Goal: Task Accomplishment & Management: Manage account settings

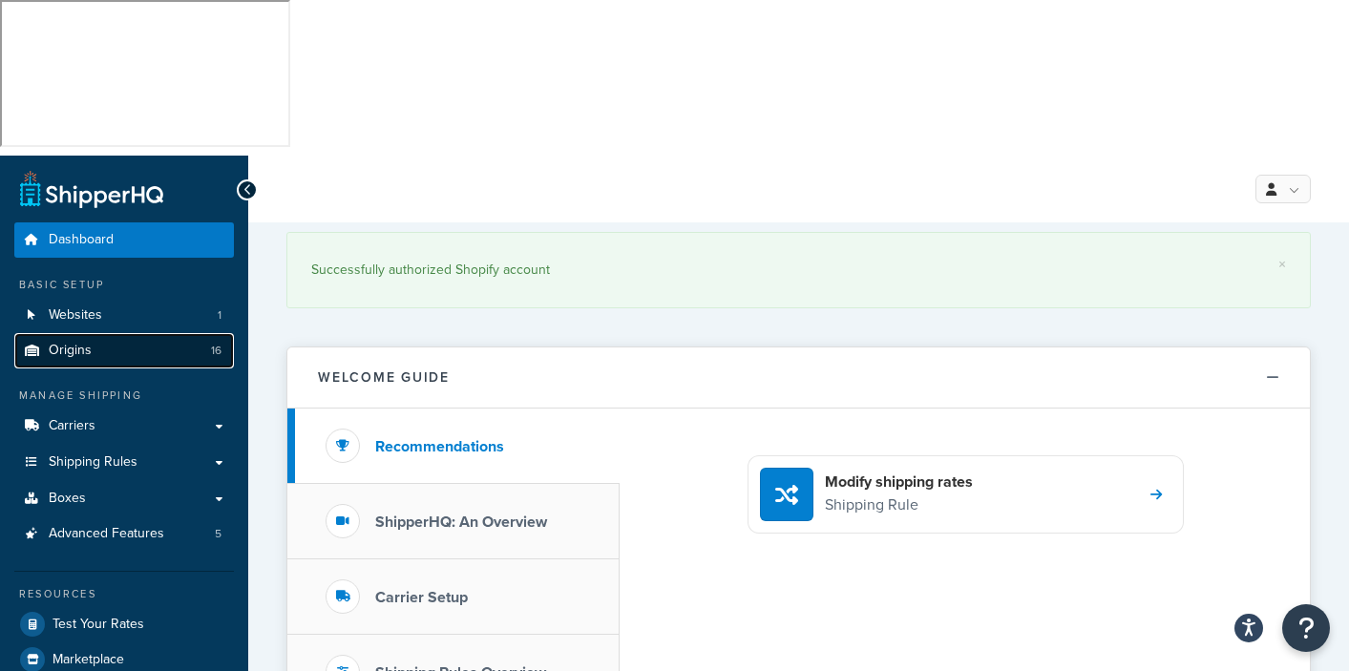
click at [74, 343] on span "Origins" at bounding box center [70, 351] width 43 height 16
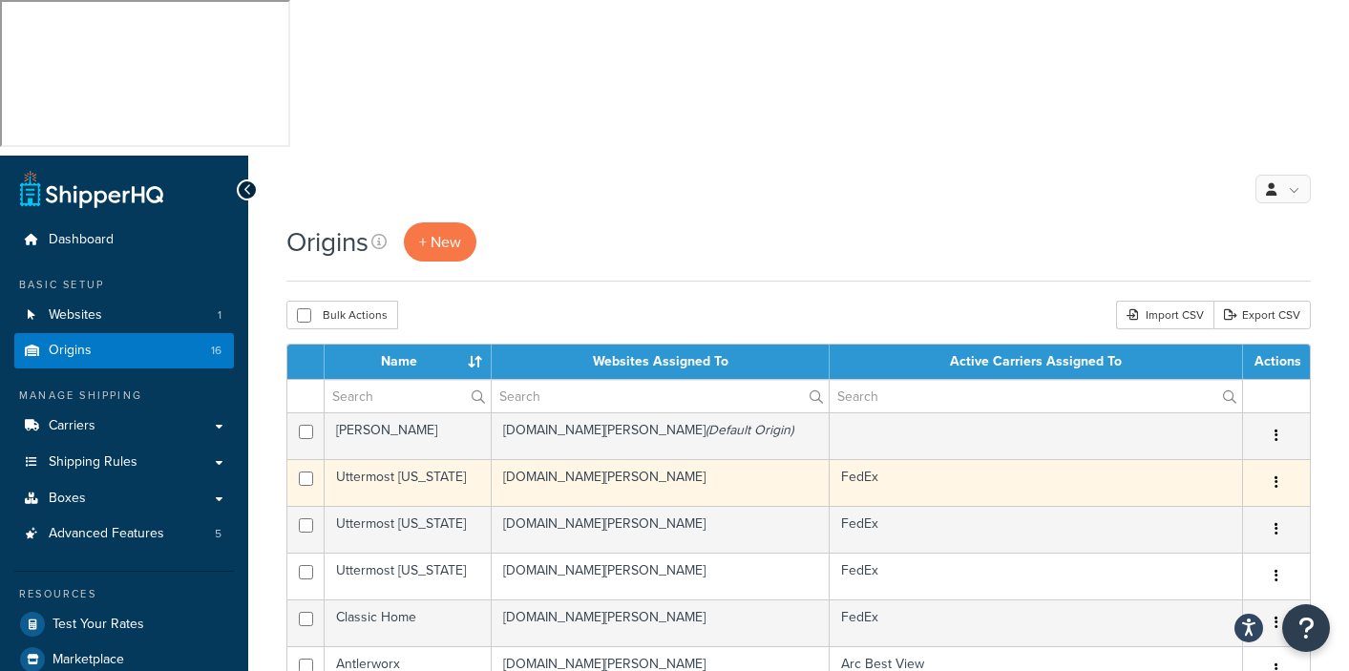
click at [880, 459] on td "FedEx" at bounding box center [1036, 482] width 413 height 47
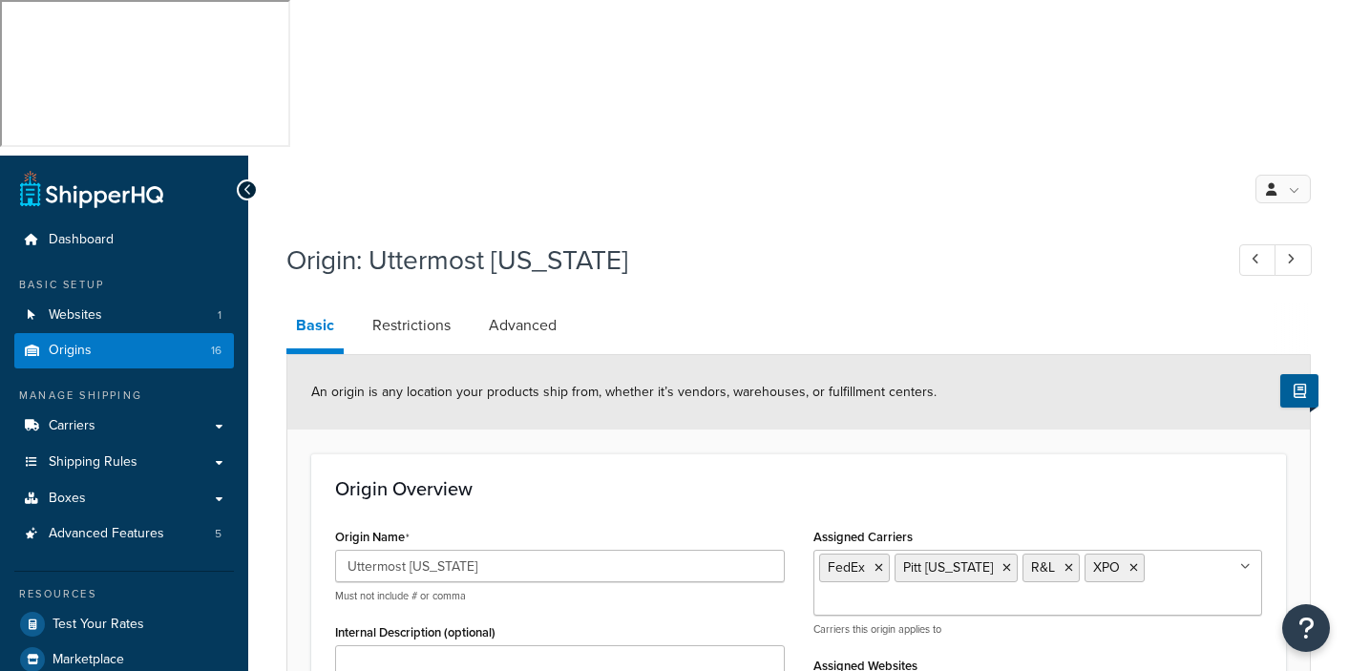
select select "46"
click at [1002, 562] on icon at bounding box center [1006, 567] width 9 height 11
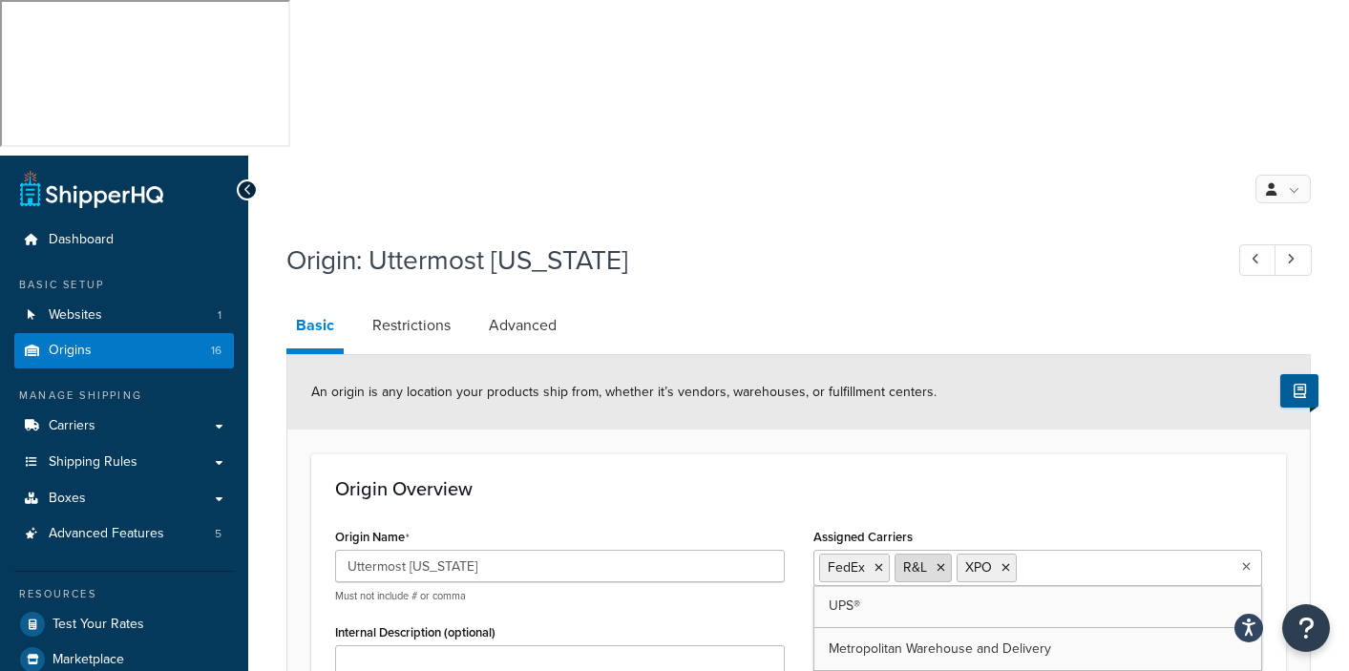
click at [937, 562] on icon at bounding box center [940, 567] width 9 height 11
click at [943, 562] on icon at bounding box center [943, 567] width 9 height 11
click at [1019, 557] on input "Assigned Carriers" at bounding box center [1100, 567] width 169 height 21
type input "a"
click at [929, 242] on h1 "Origin: Uttermost Virginia" at bounding box center [744, 260] width 917 height 37
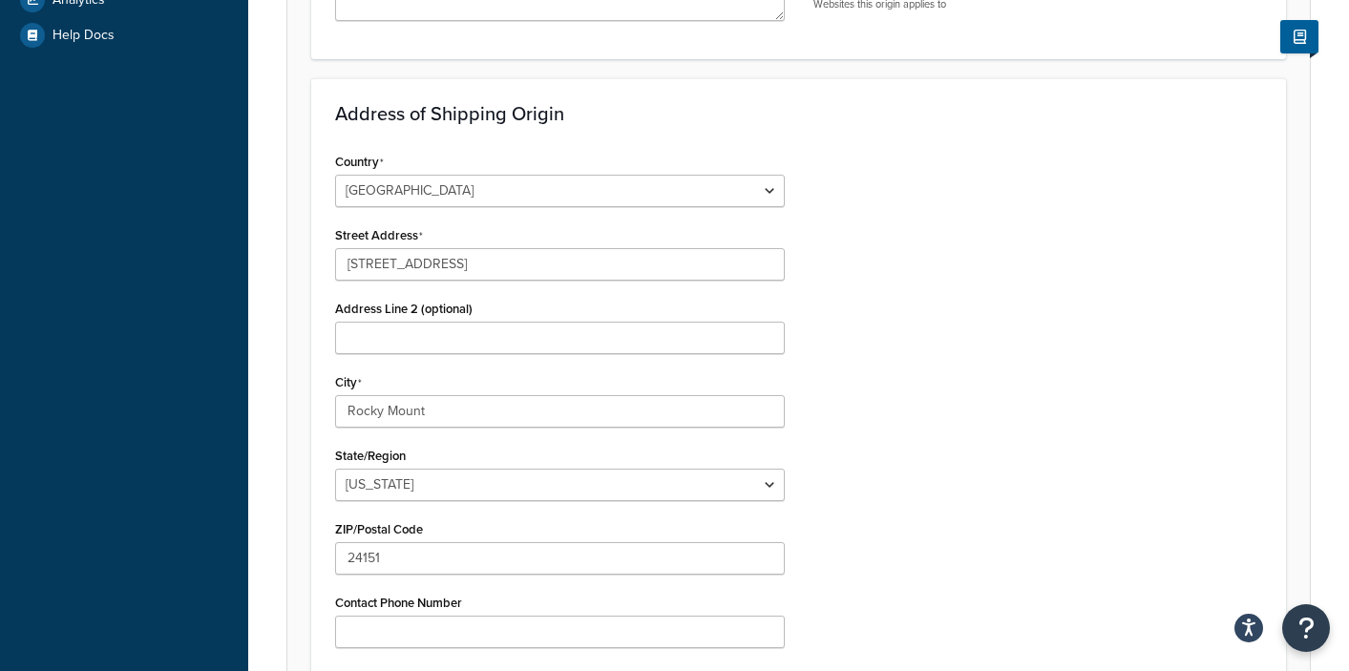
scroll to position [812, 0]
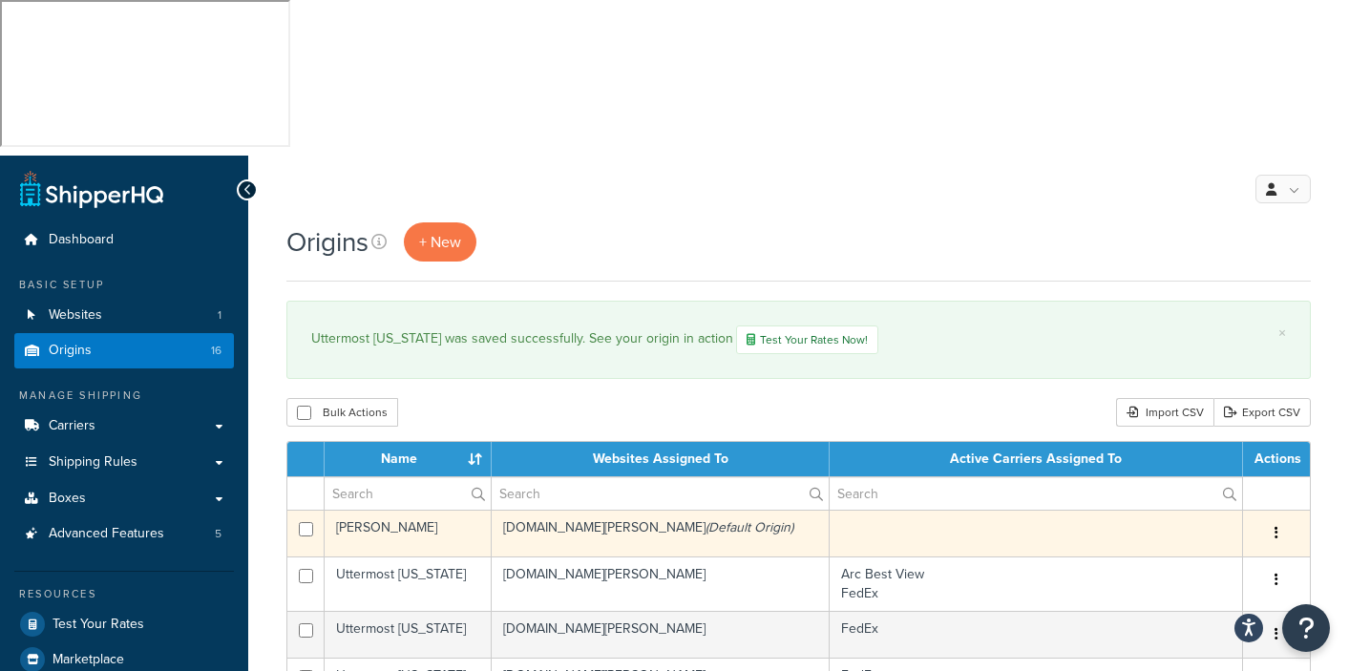
click at [869, 510] on td at bounding box center [1036, 533] width 413 height 47
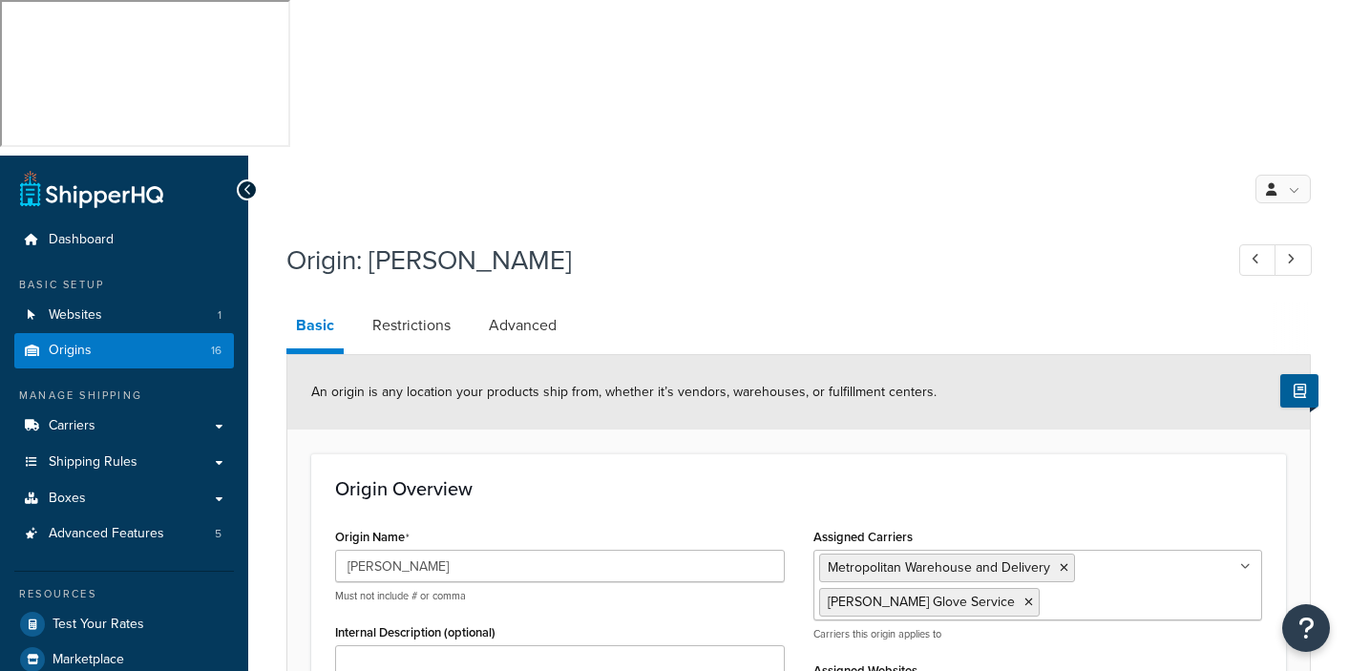
select select "33"
click at [761, 232] on div "Origin: Bernhardt" at bounding box center [798, 262] width 1024 height 61
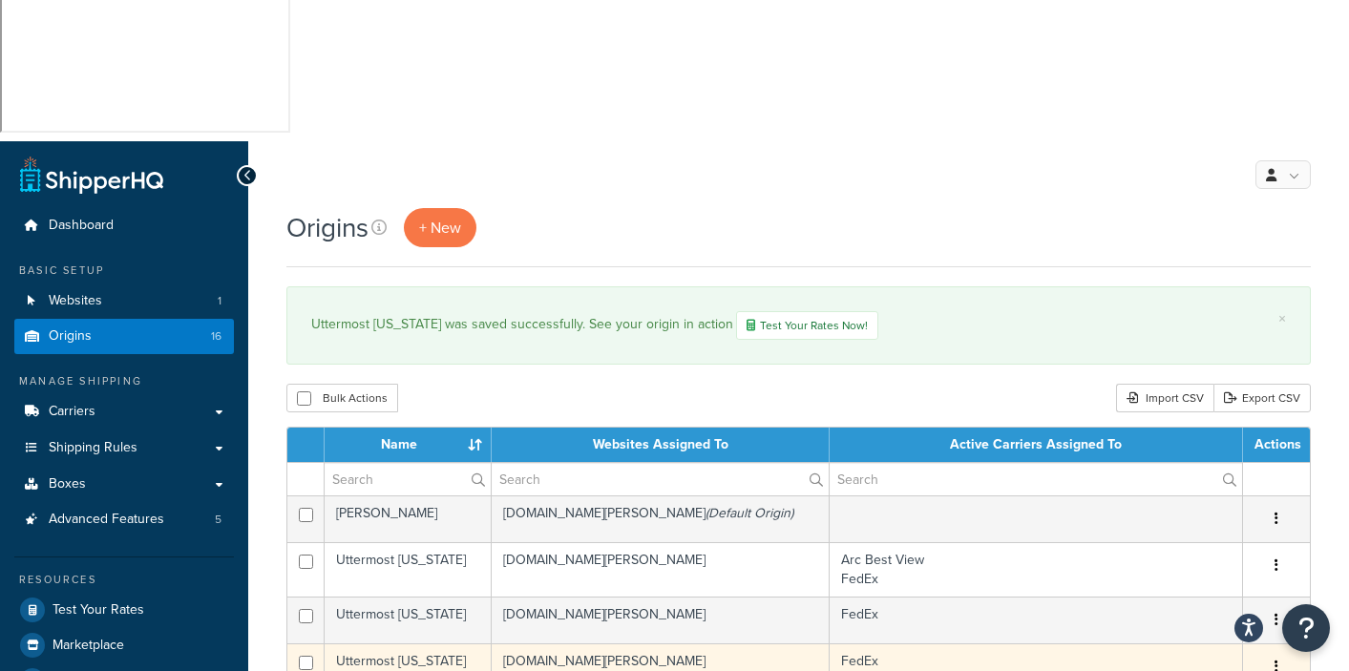
scroll to position [29, 0]
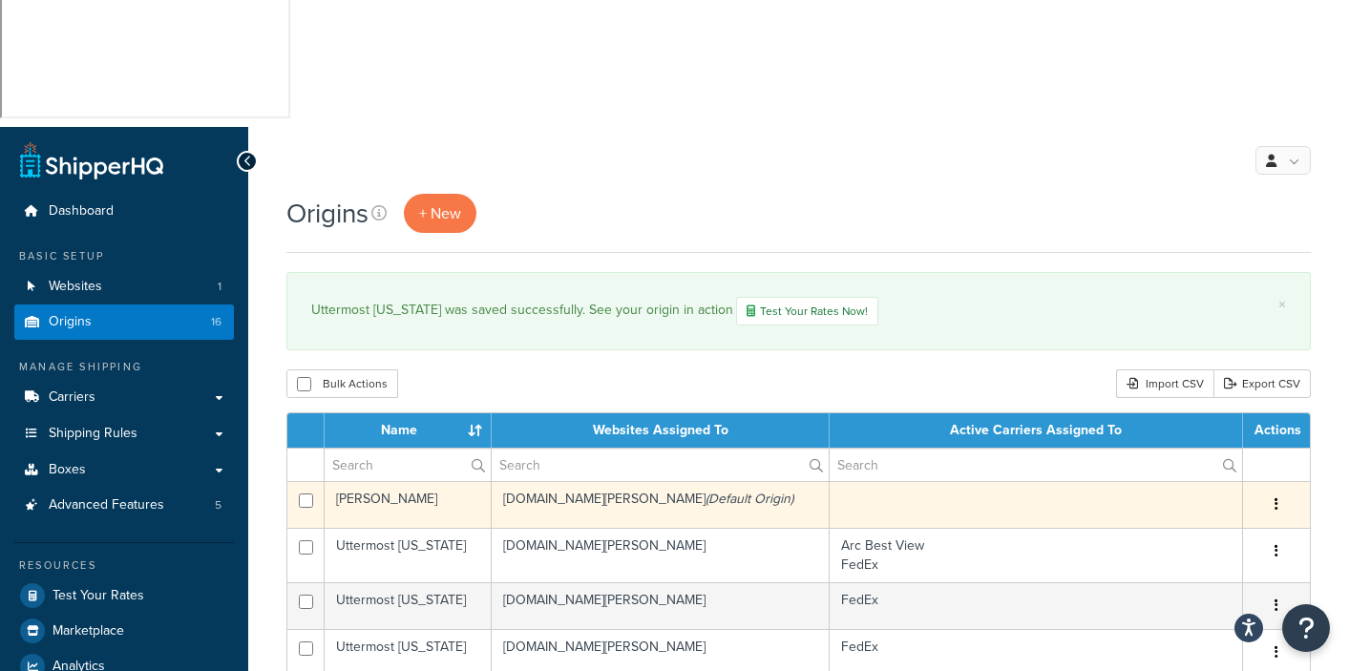
click at [882, 481] on td at bounding box center [1036, 504] width 413 height 47
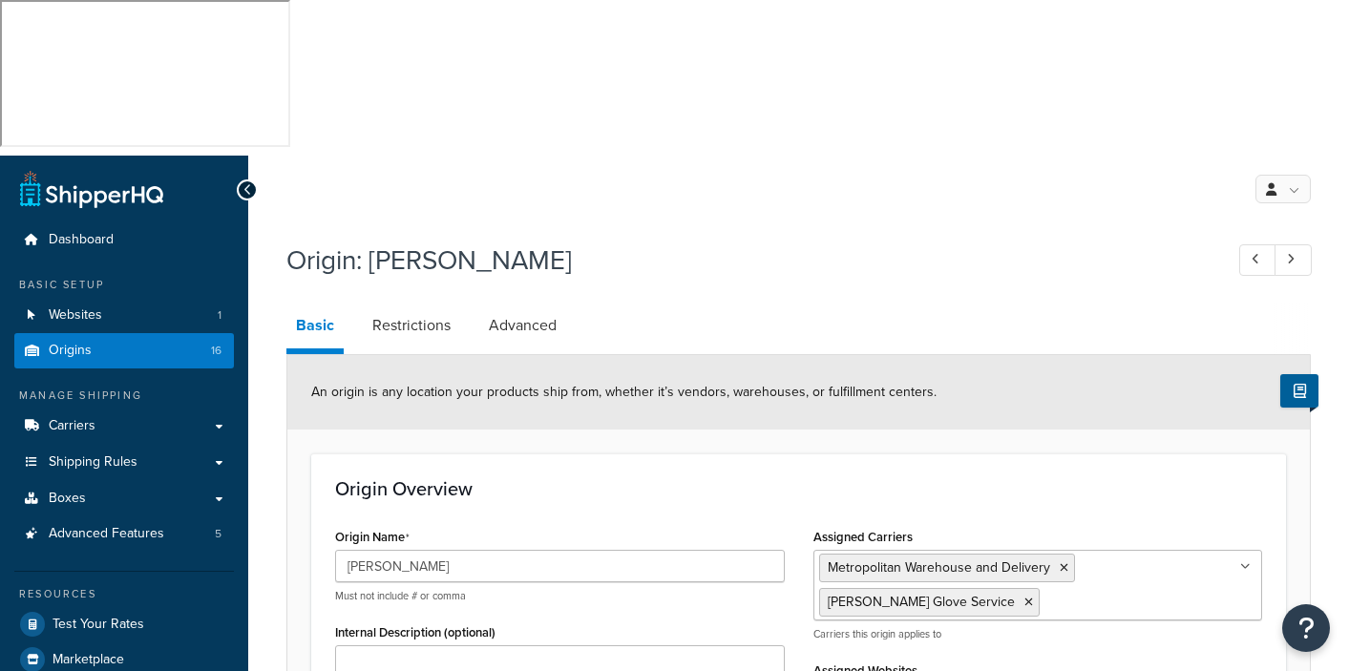
select select "33"
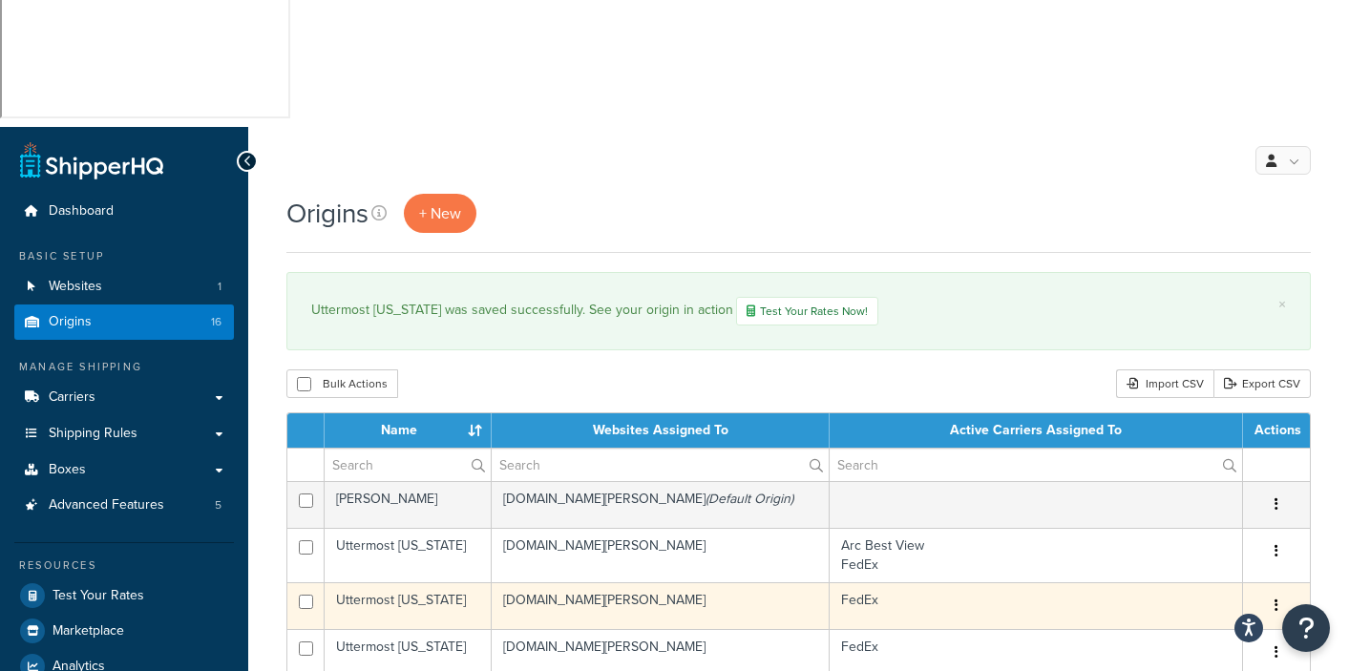
click at [867, 582] on td "FedEx" at bounding box center [1036, 605] width 413 height 47
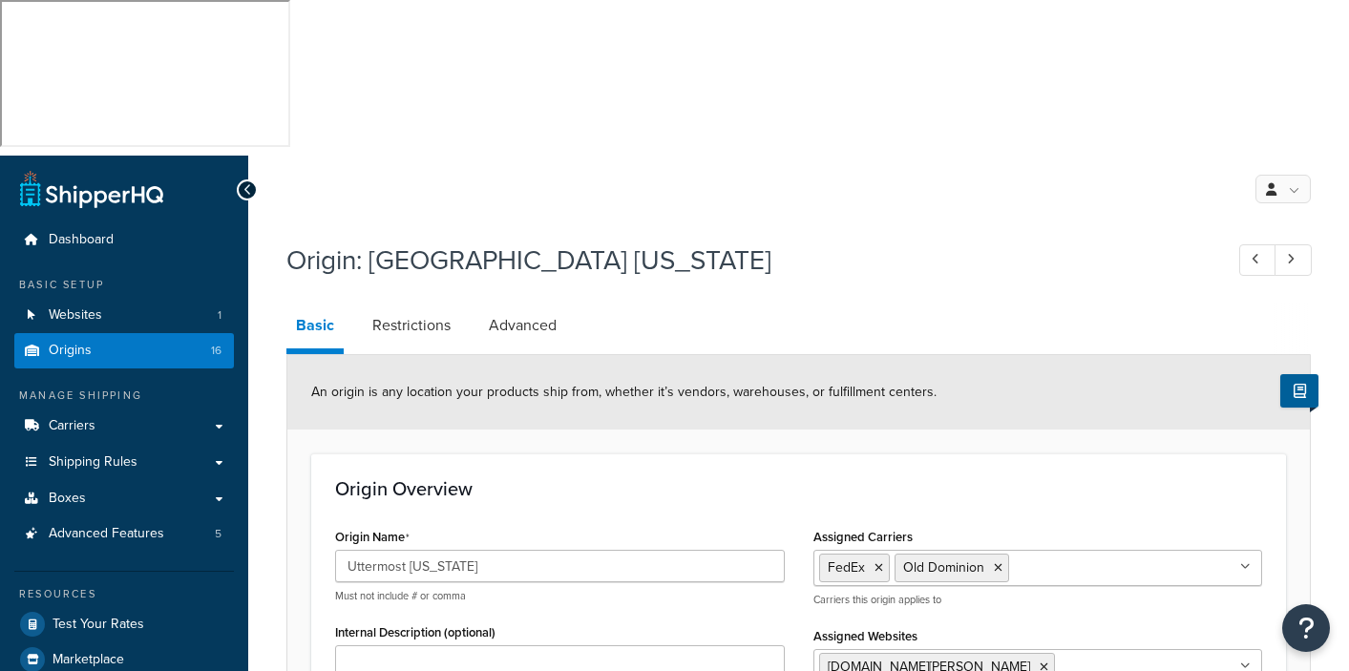
select select "5"
click at [997, 562] on icon at bounding box center [998, 567] width 9 height 11
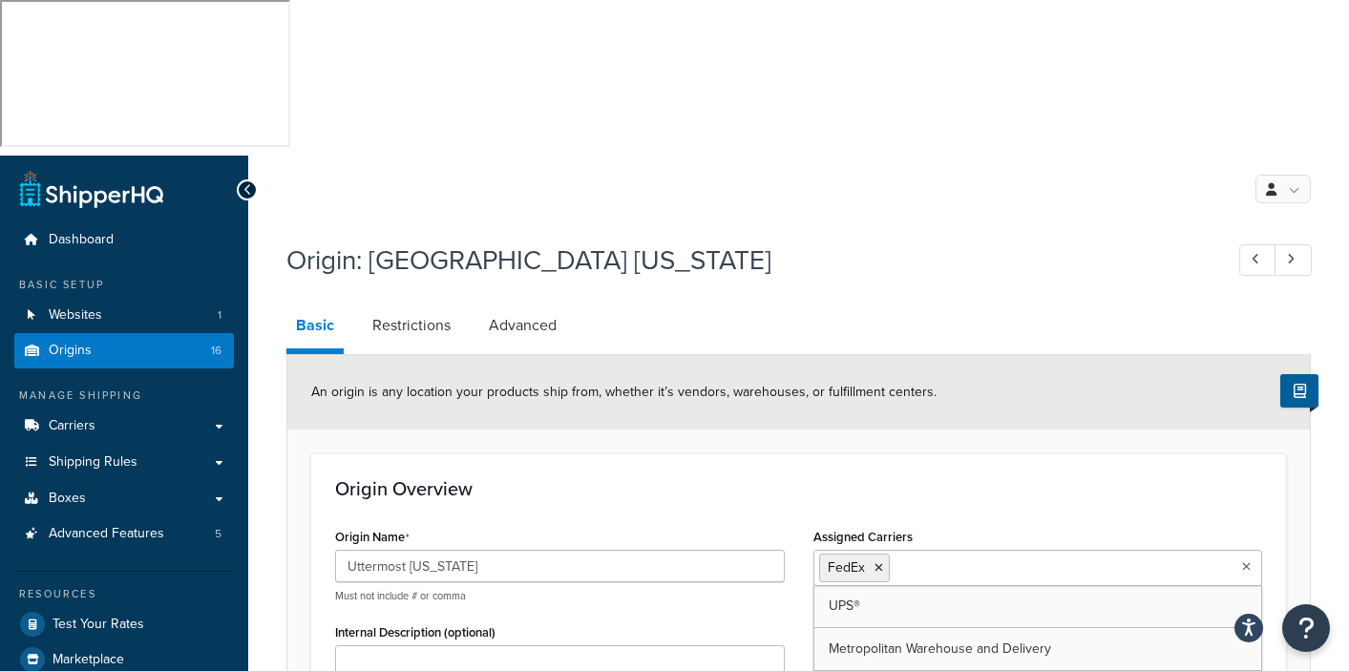
click at [919, 557] on input "Assigned Carriers" at bounding box center [978, 567] width 169 height 21
type input "ar"
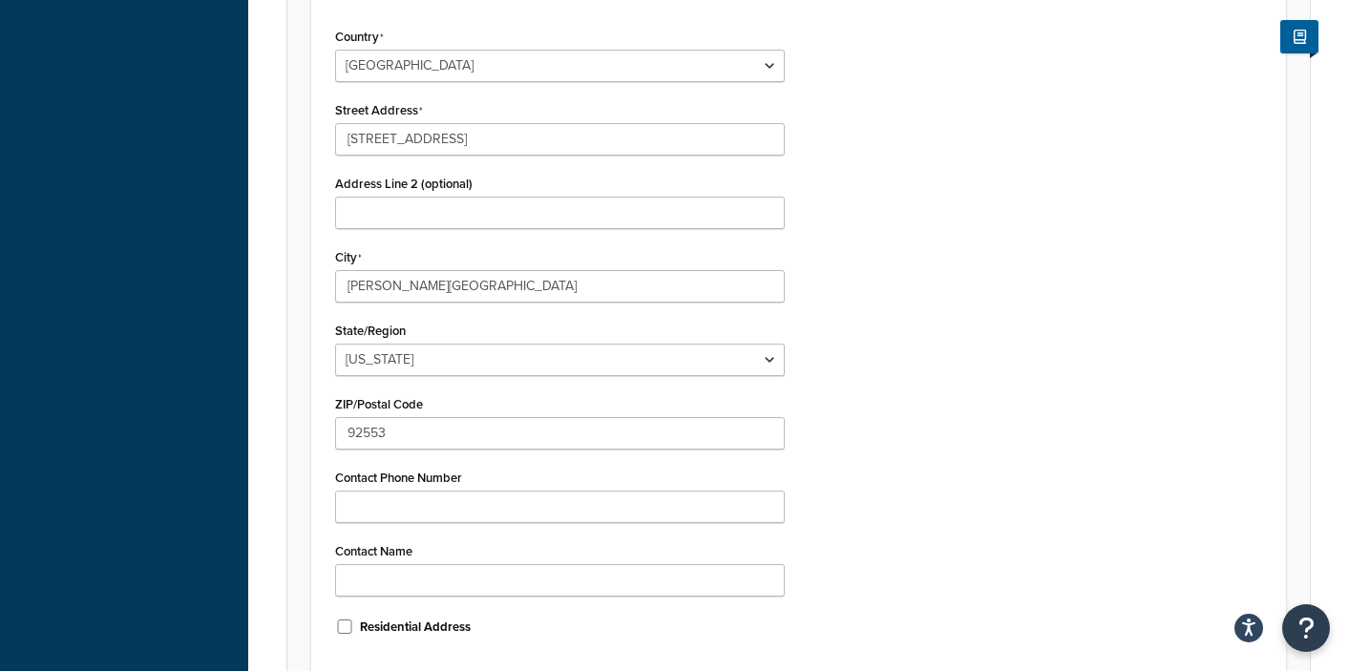
scroll to position [846, 0]
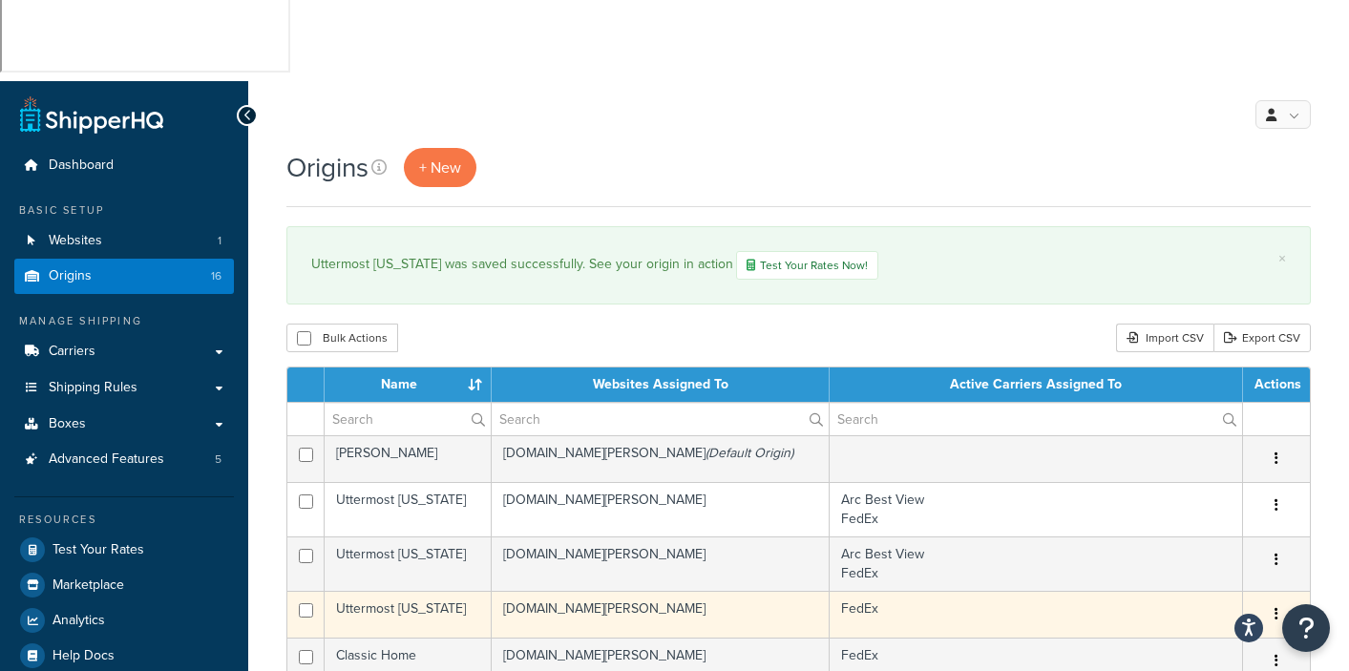
scroll to position [99, 0]
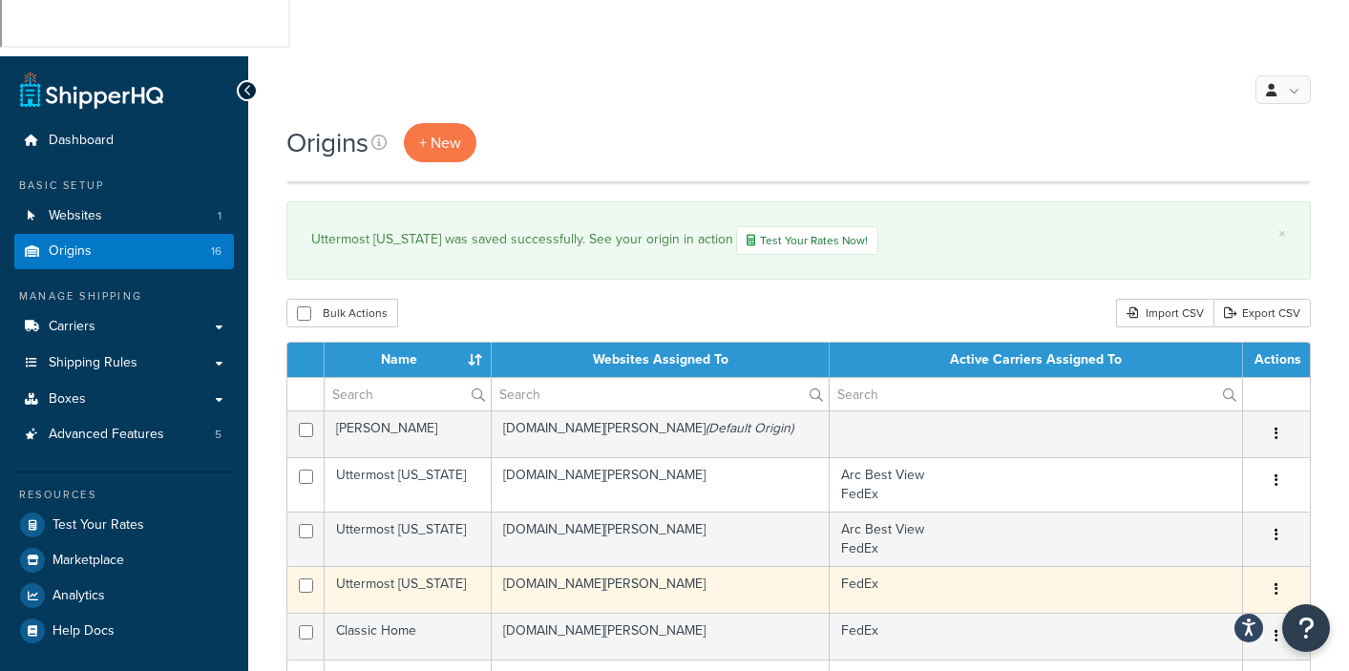
click at [861, 566] on td "FedEx" at bounding box center [1036, 589] width 413 height 47
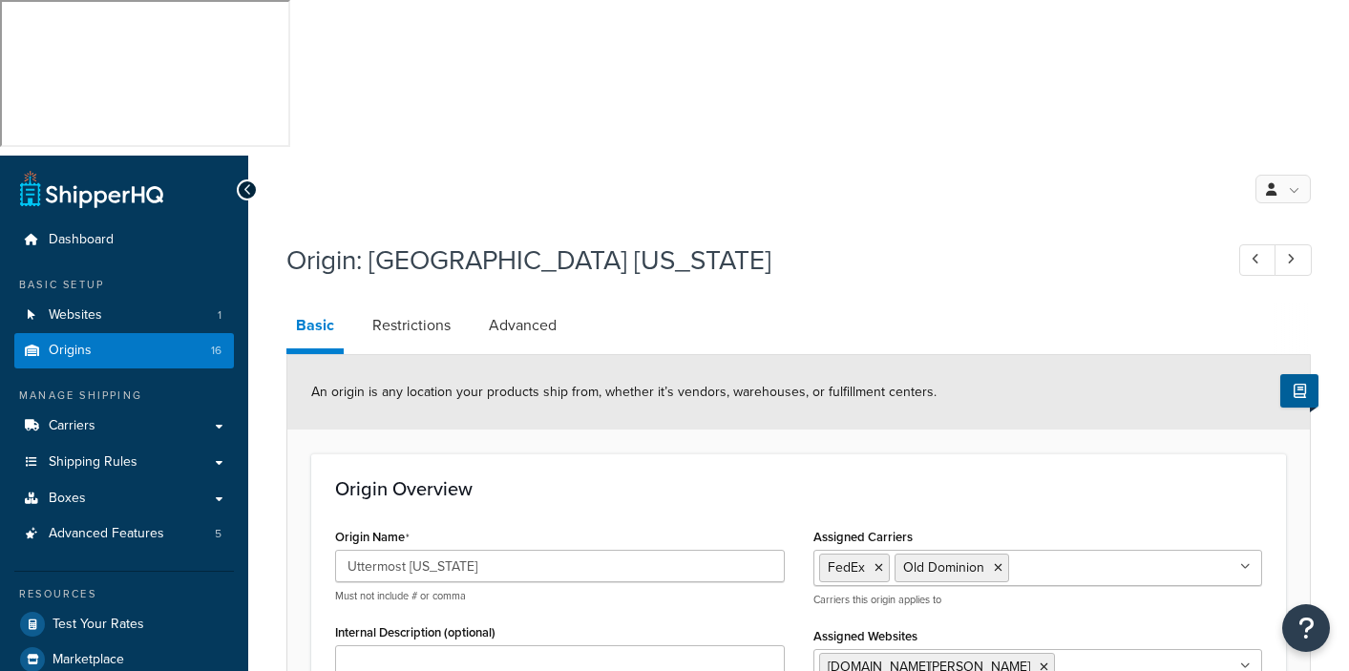
select select "43"
click at [997, 562] on icon at bounding box center [998, 567] width 9 height 11
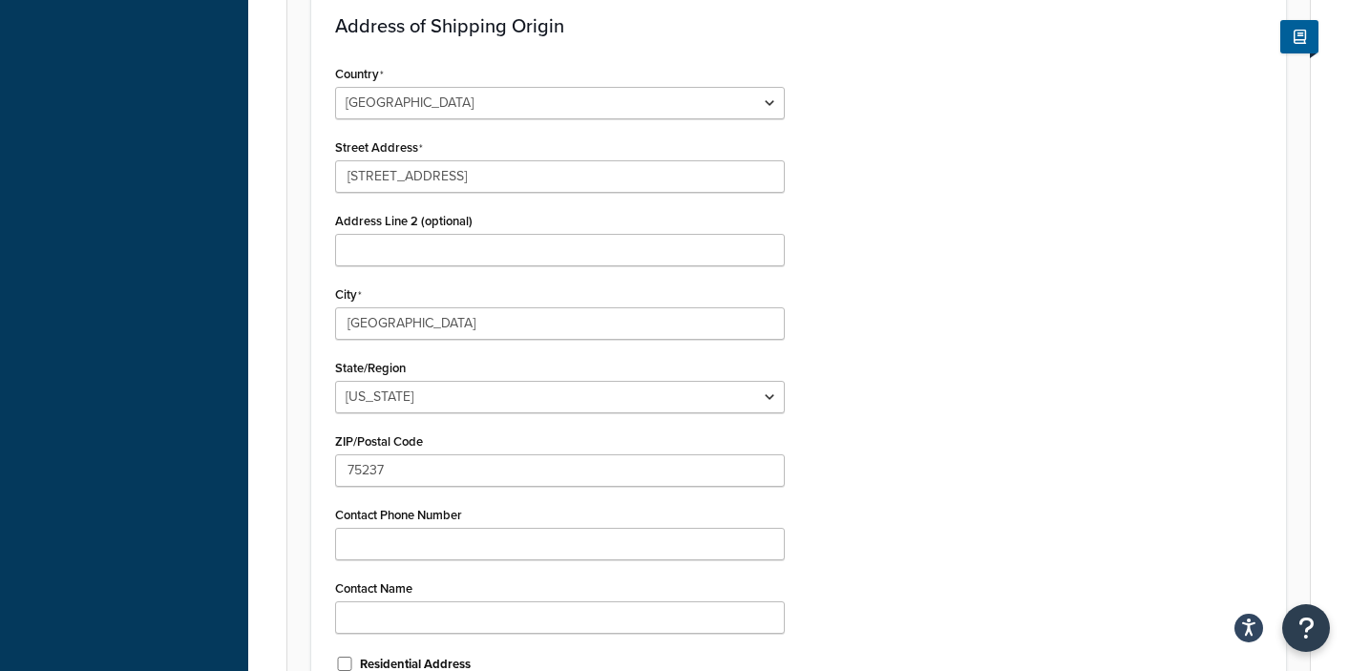
scroll to position [823, 0]
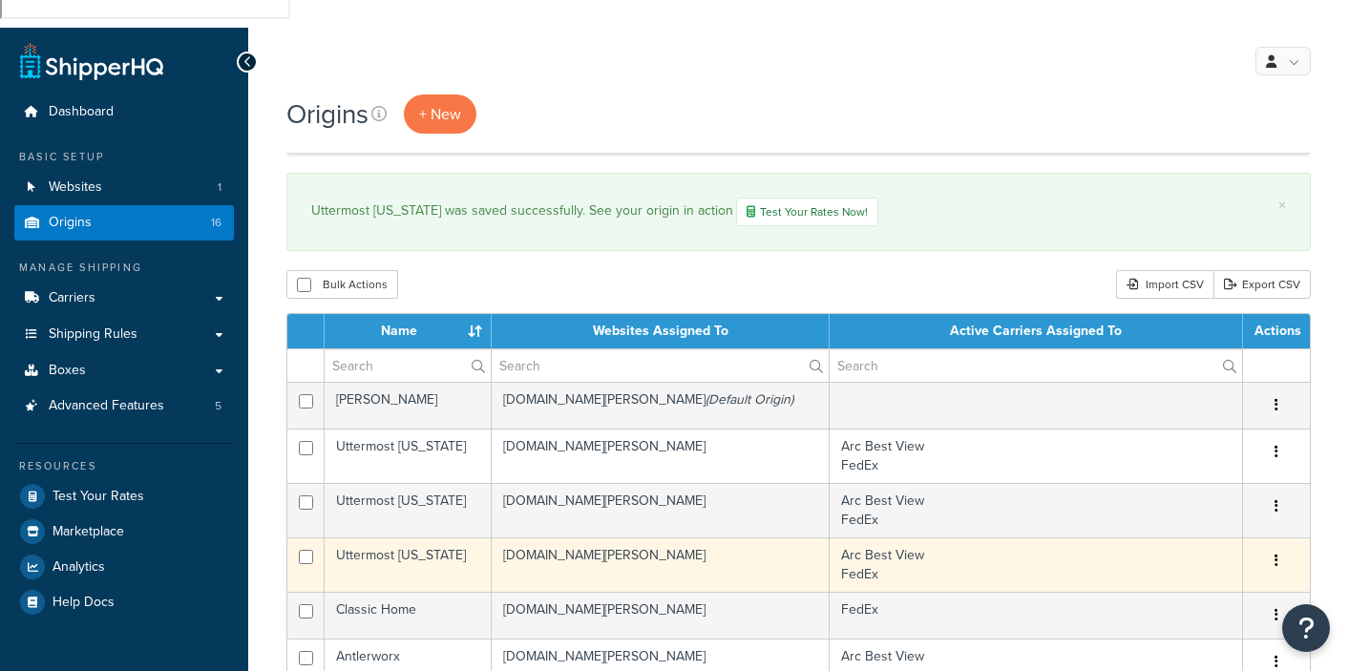
scroll to position [142, 0]
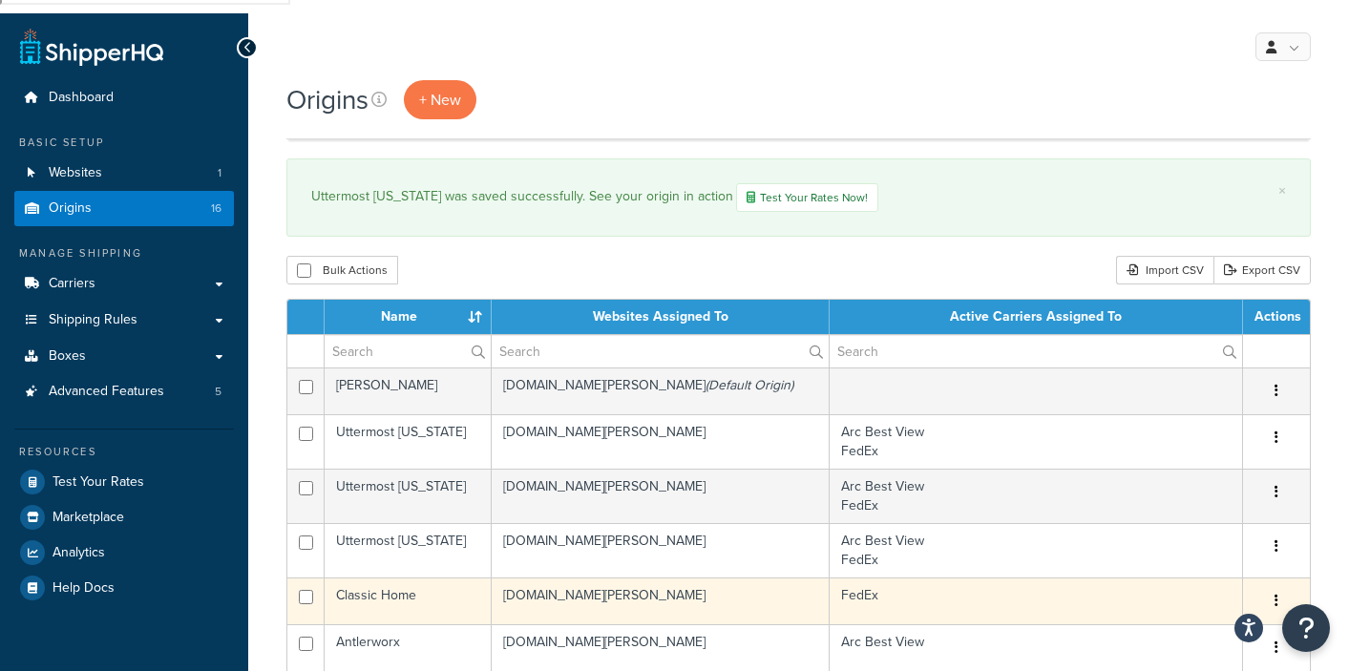
click at [863, 578] on td "FedEx" at bounding box center [1036, 601] width 413 height 47
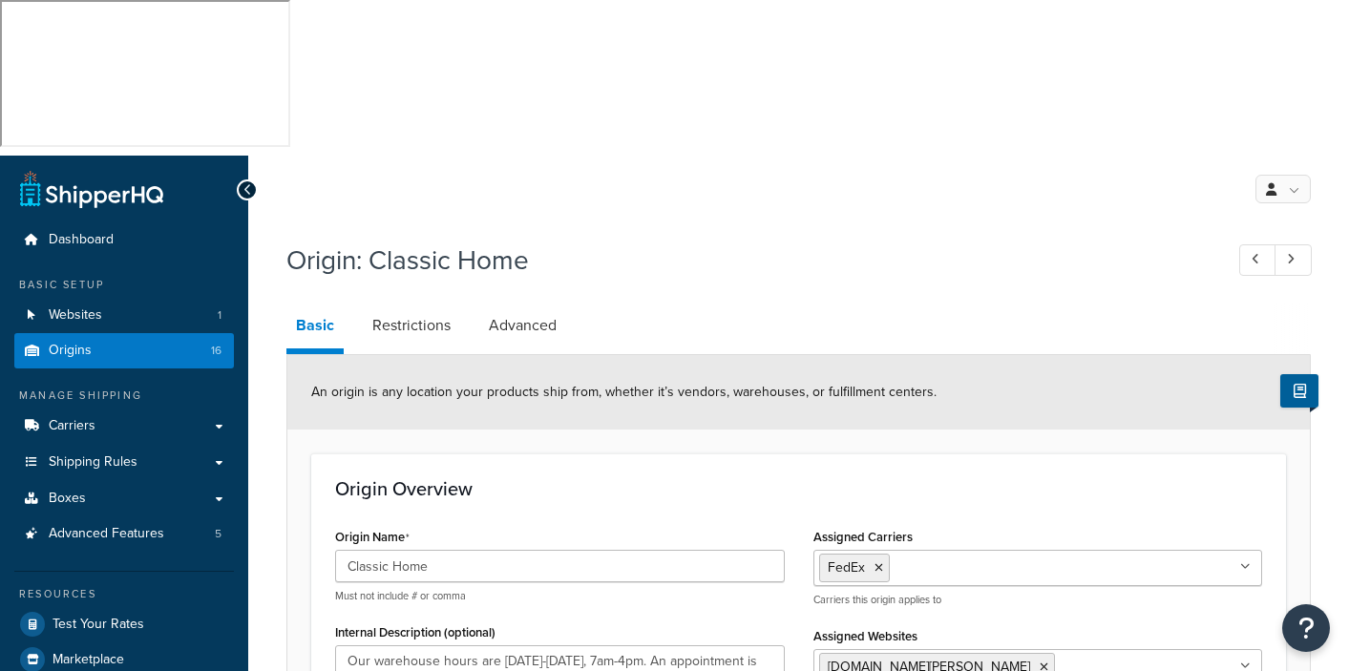
select select "5"
click at [900, 557] on input "Assigned Carriers" at bounding box center [978, 567] width 169 height 21
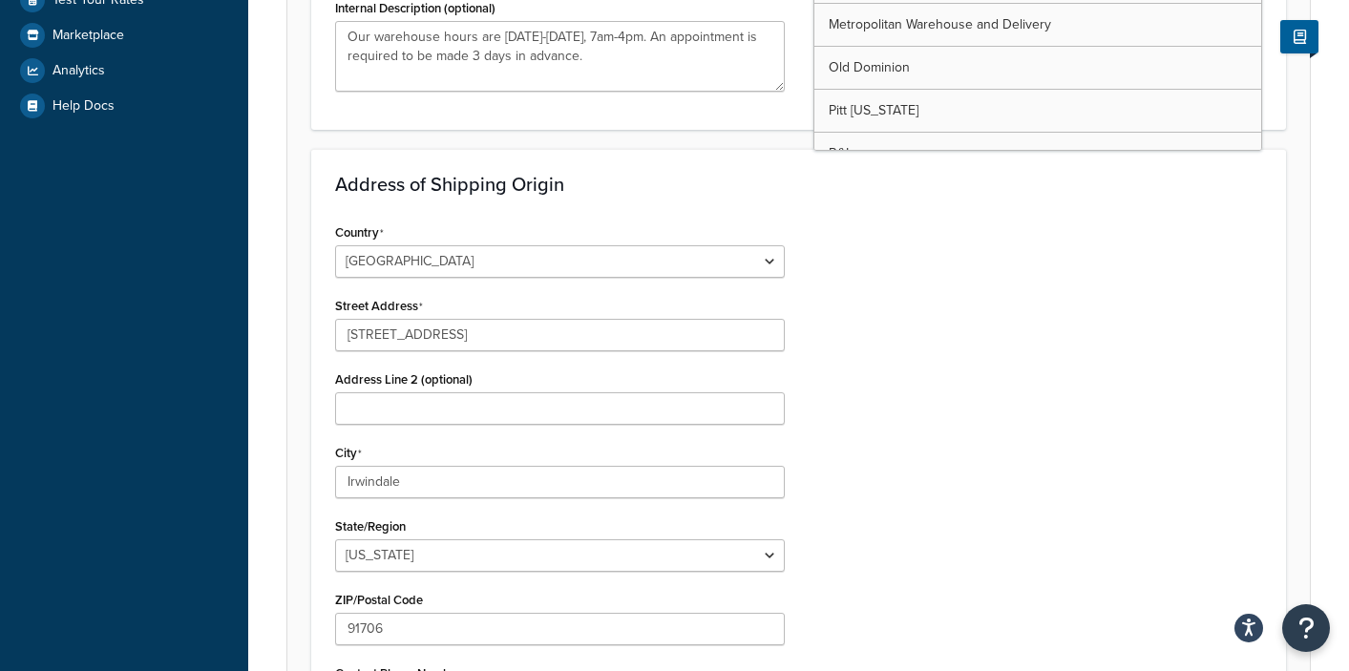
scroll to position [846, 0]
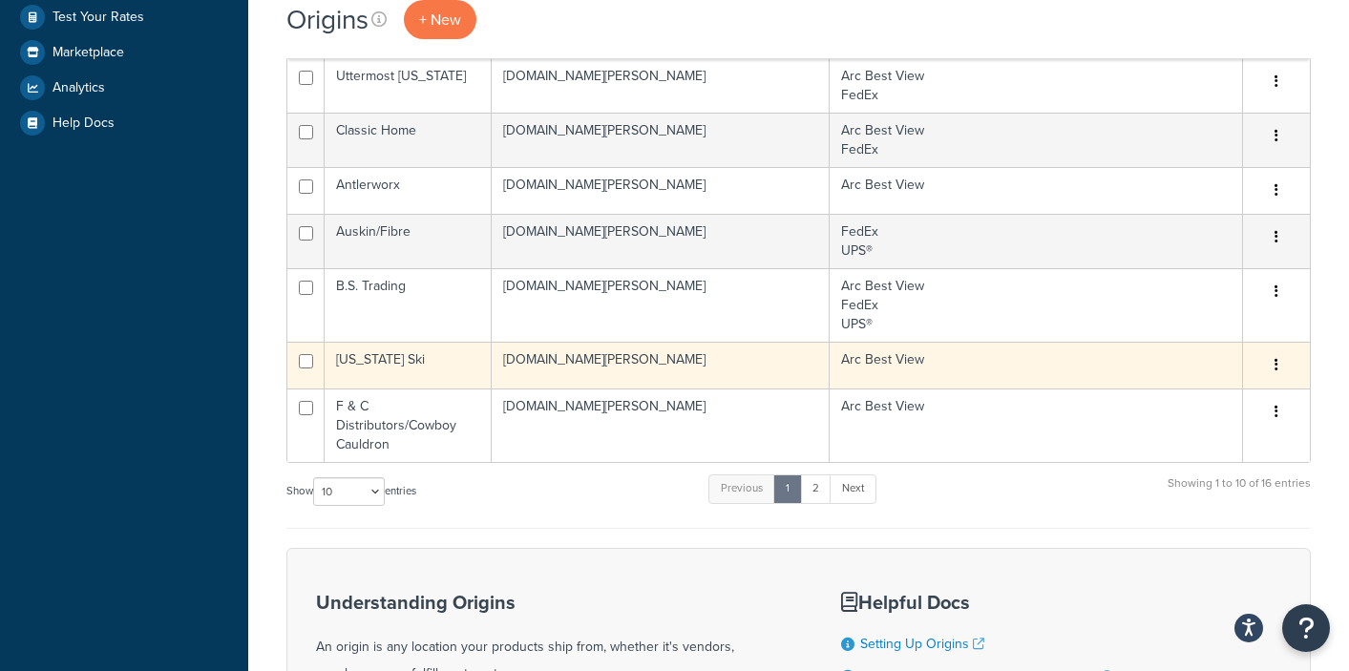
scroll to position [613, 0]
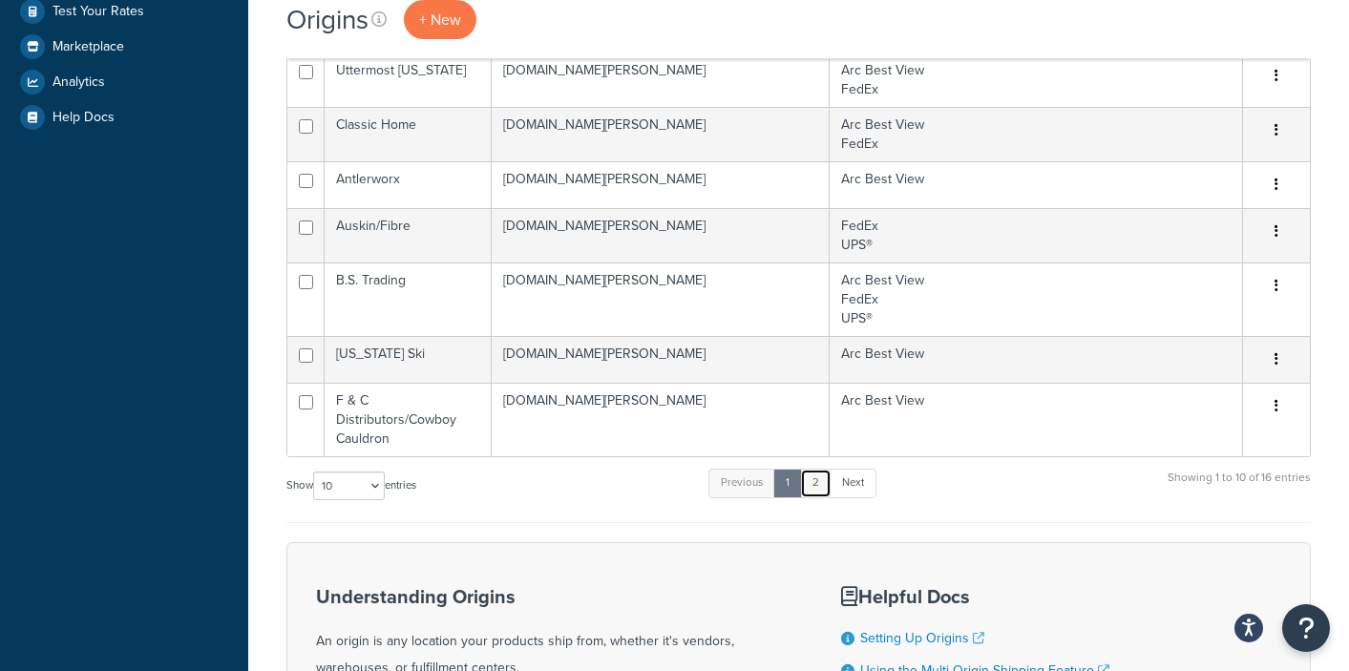
click at [815, 469] on link "2" at bounding box center [816, 483] width 32 height 29
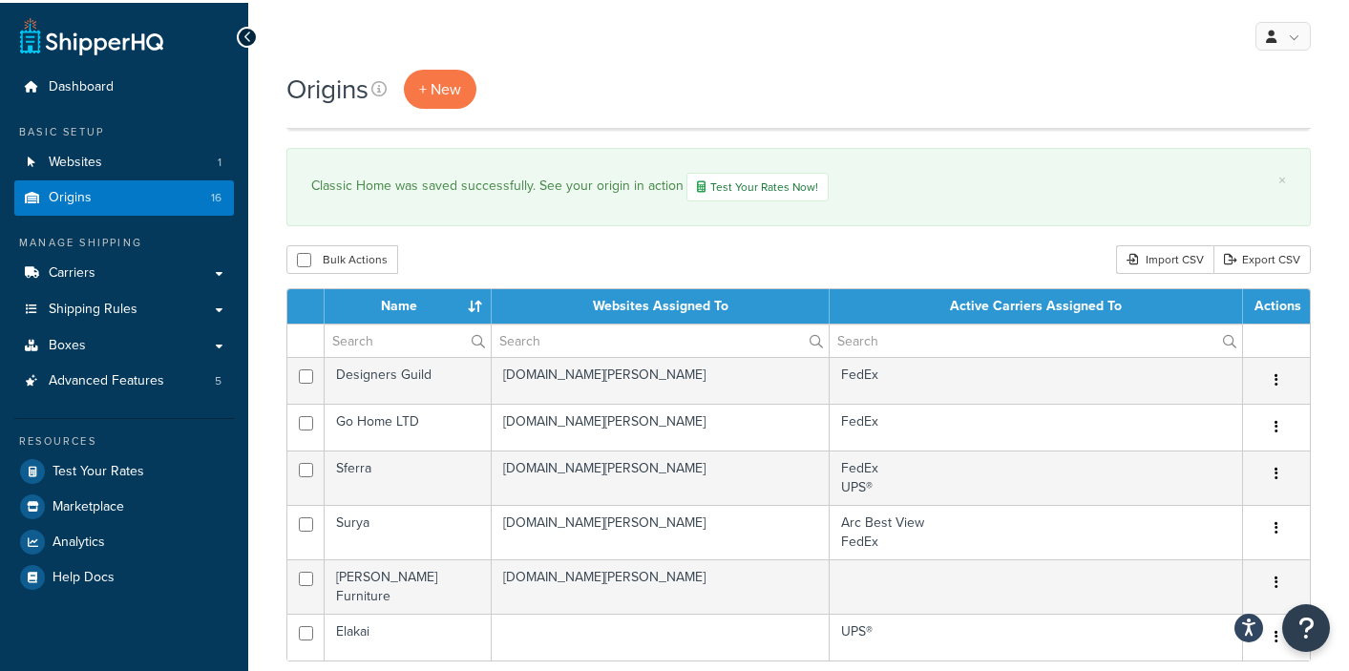
scroll to position [23, 0]
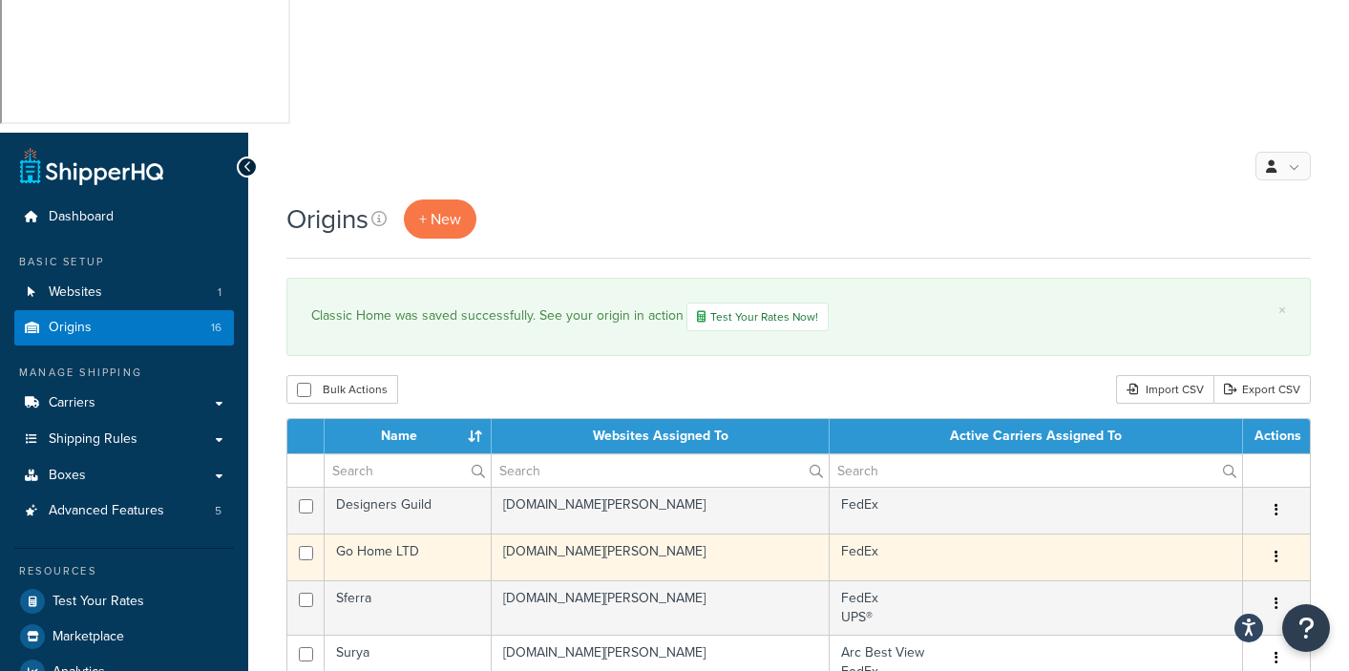
click at [909, 534] on td "FedEx" at bounding box center [1036, 557] width 413 height 47
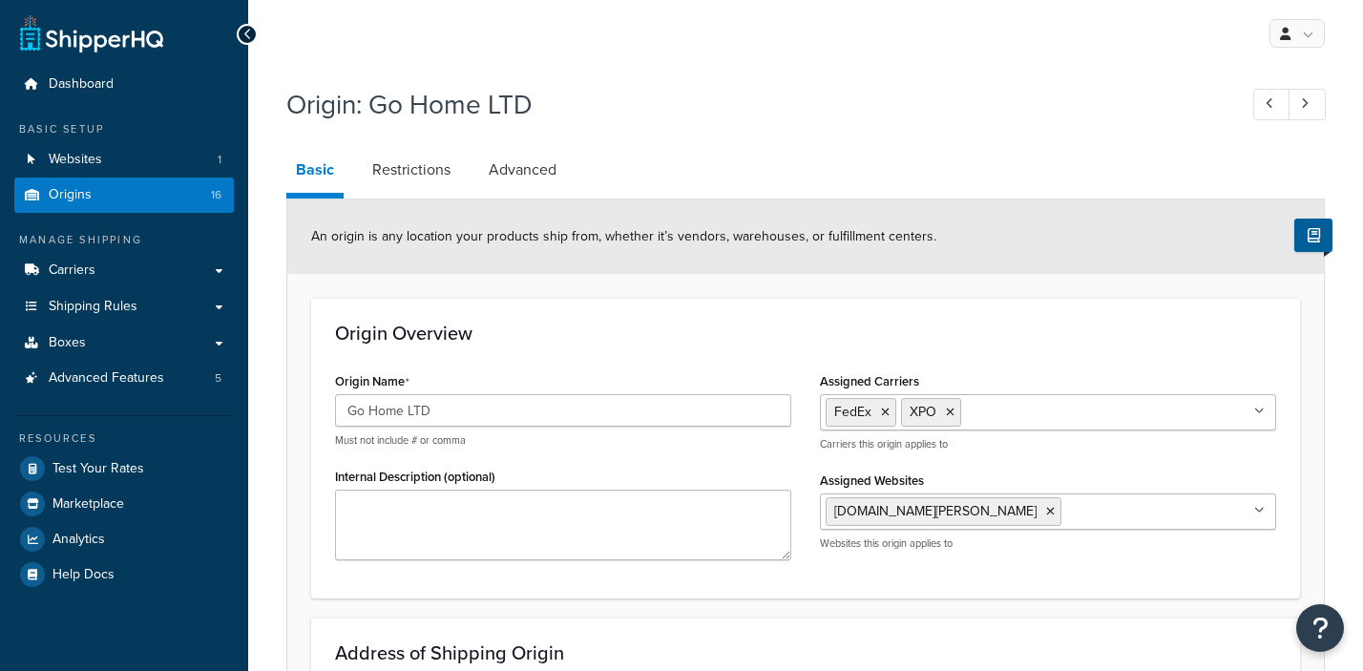
select select "33"
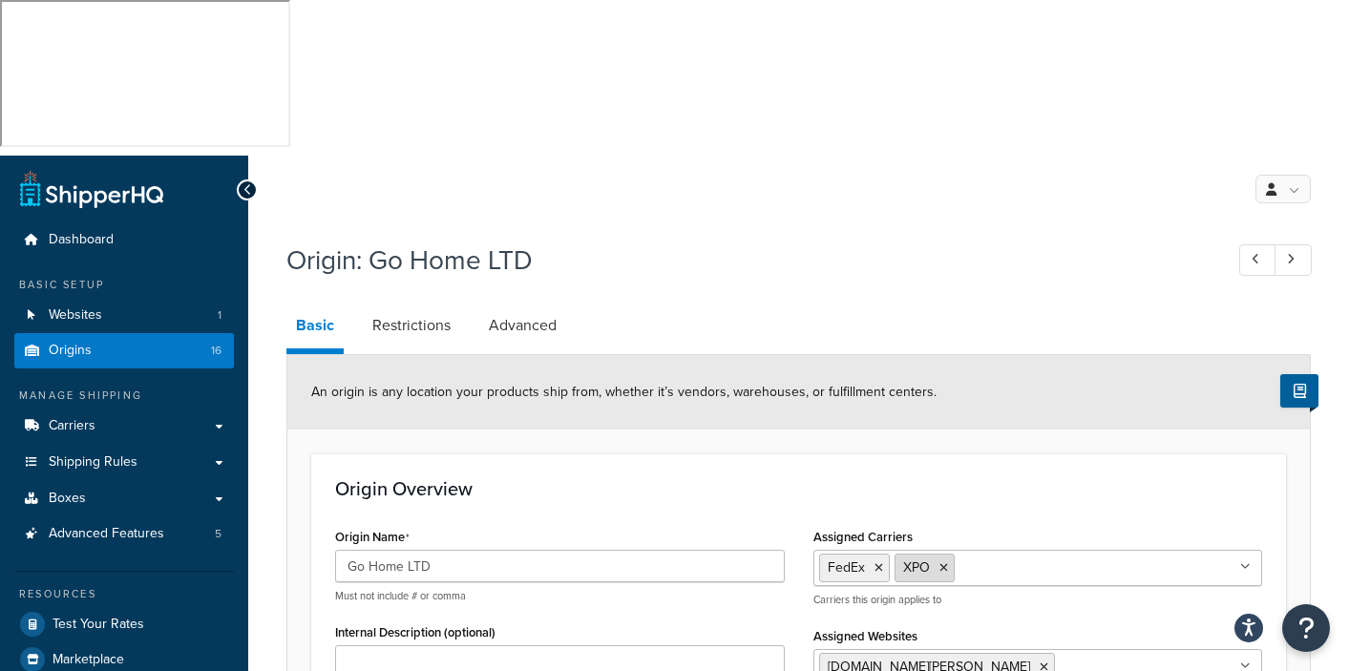
click at [942, 562] on icon at bounding box center [943, 567] width 9 height 11
click at [1035, 242] on h1 "Origin: Go Home LTD" at bounding box center [744, 260] width 917 height 37
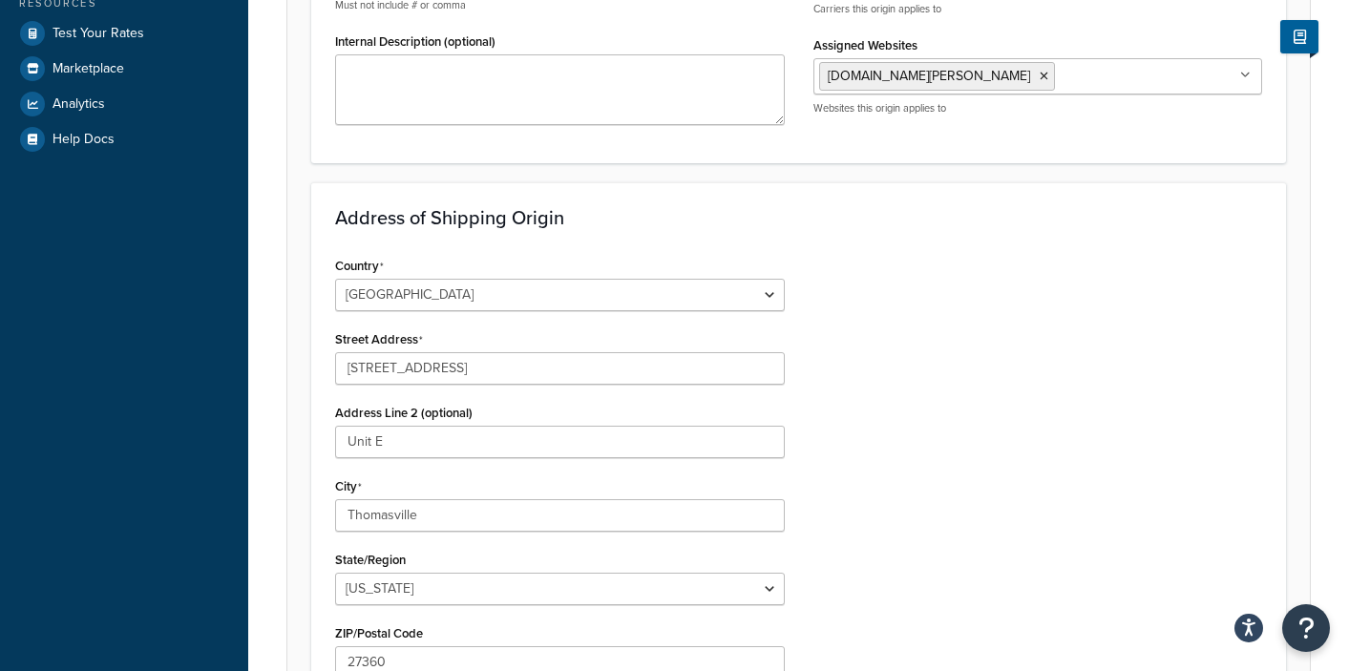
scroll to position [829, 0]
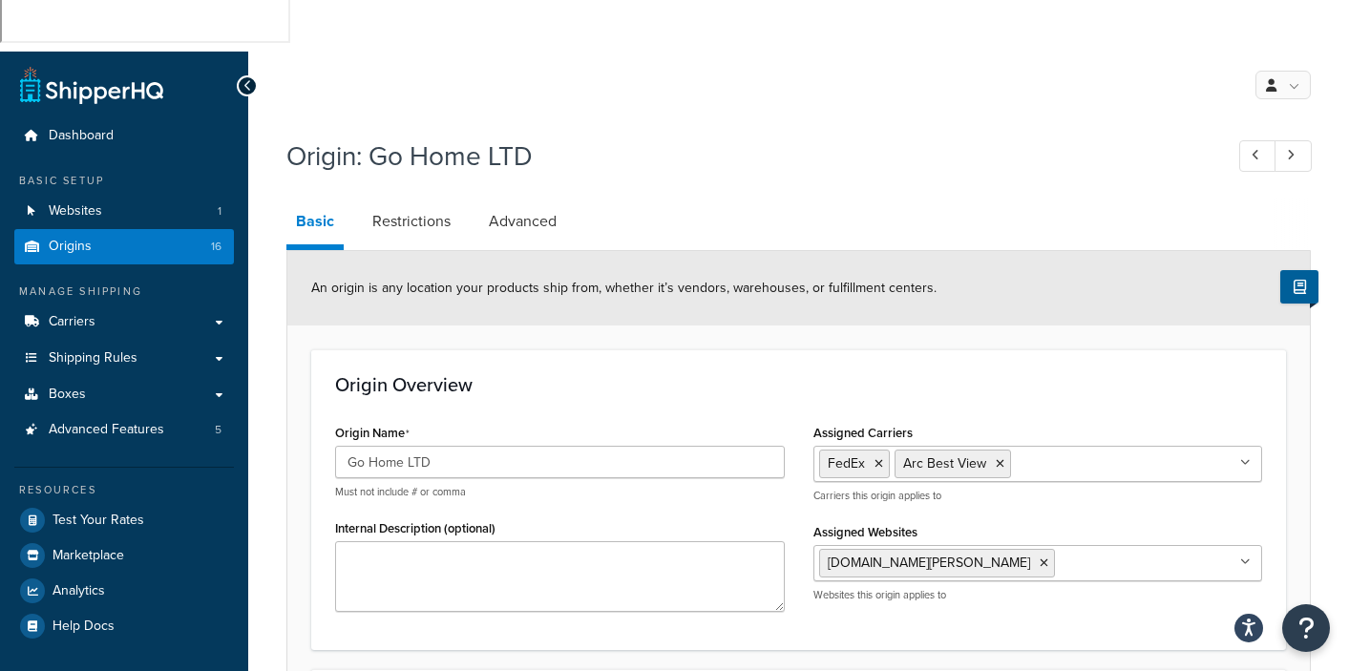
scroll to position [237, 0]
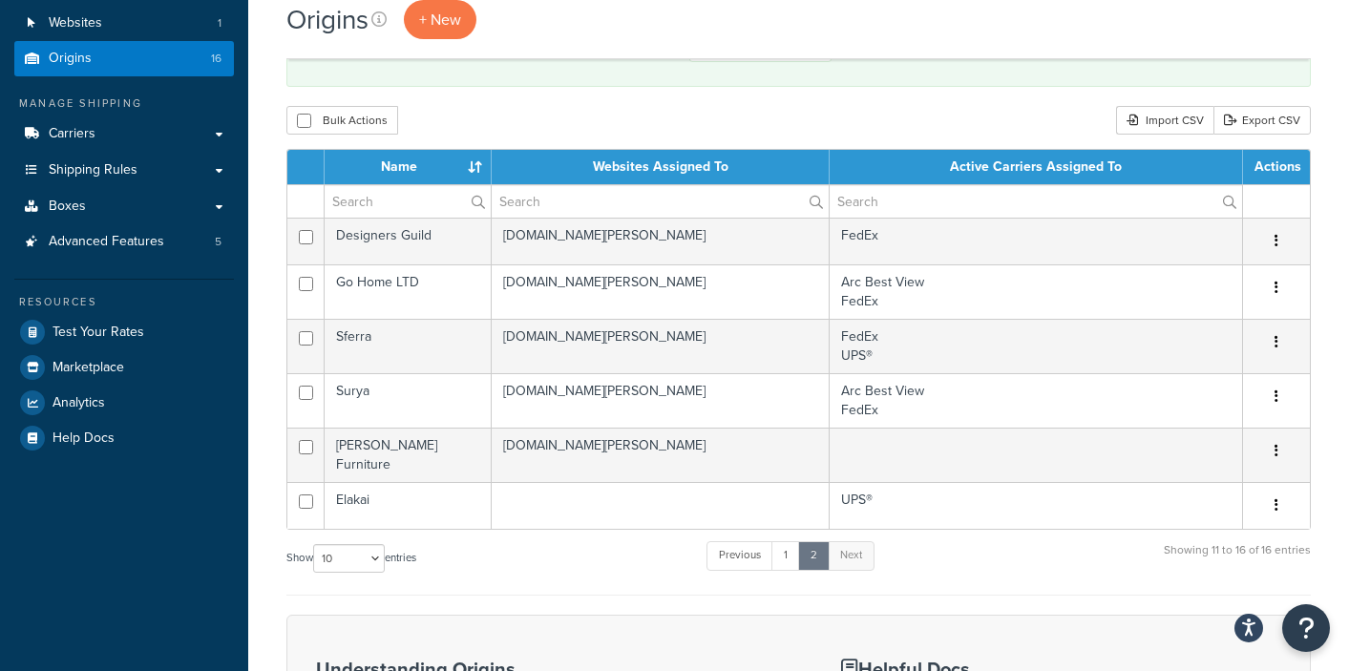
scroll to position [280, 0]
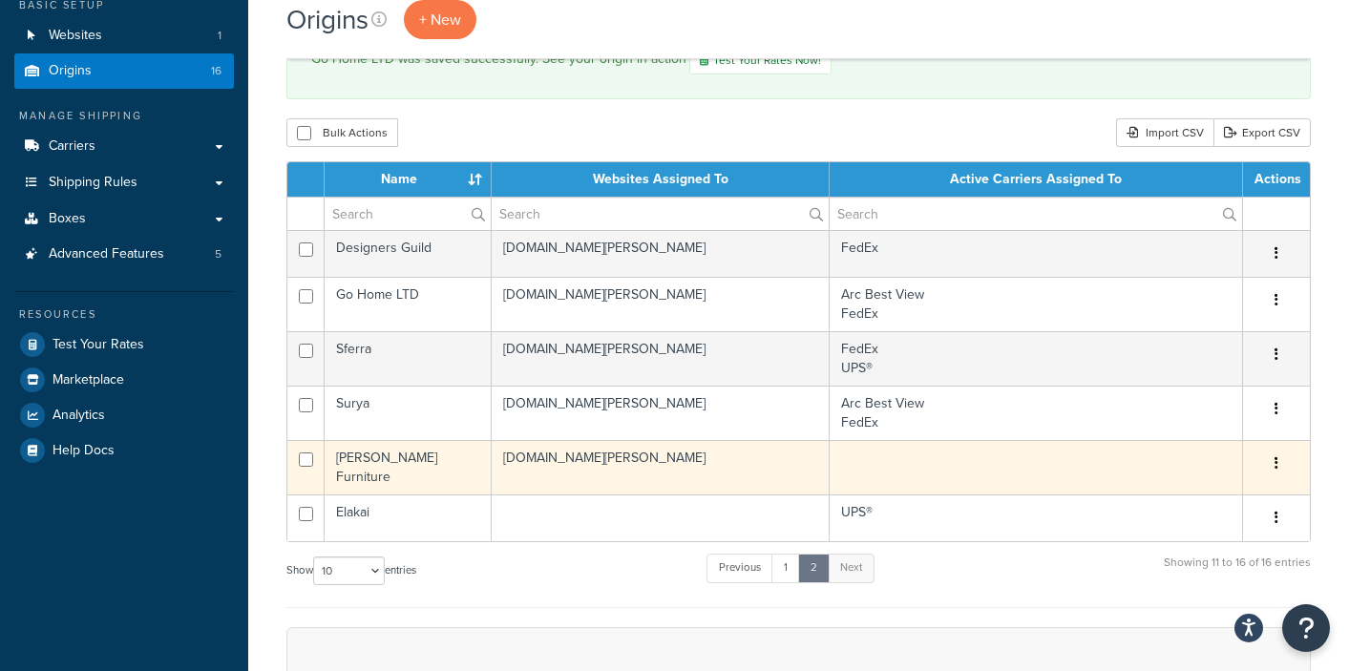
click at [894, 440] on td at bounding box center [1036, 467] width 413 height 54
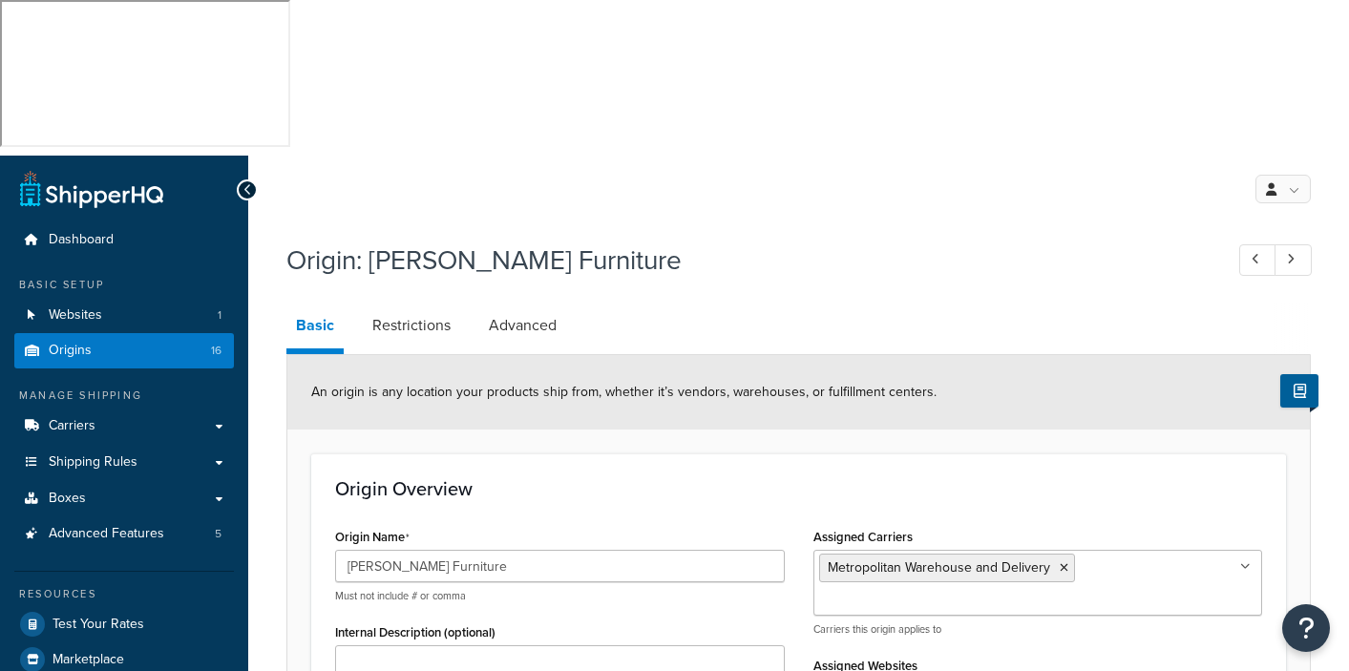
select select "5"
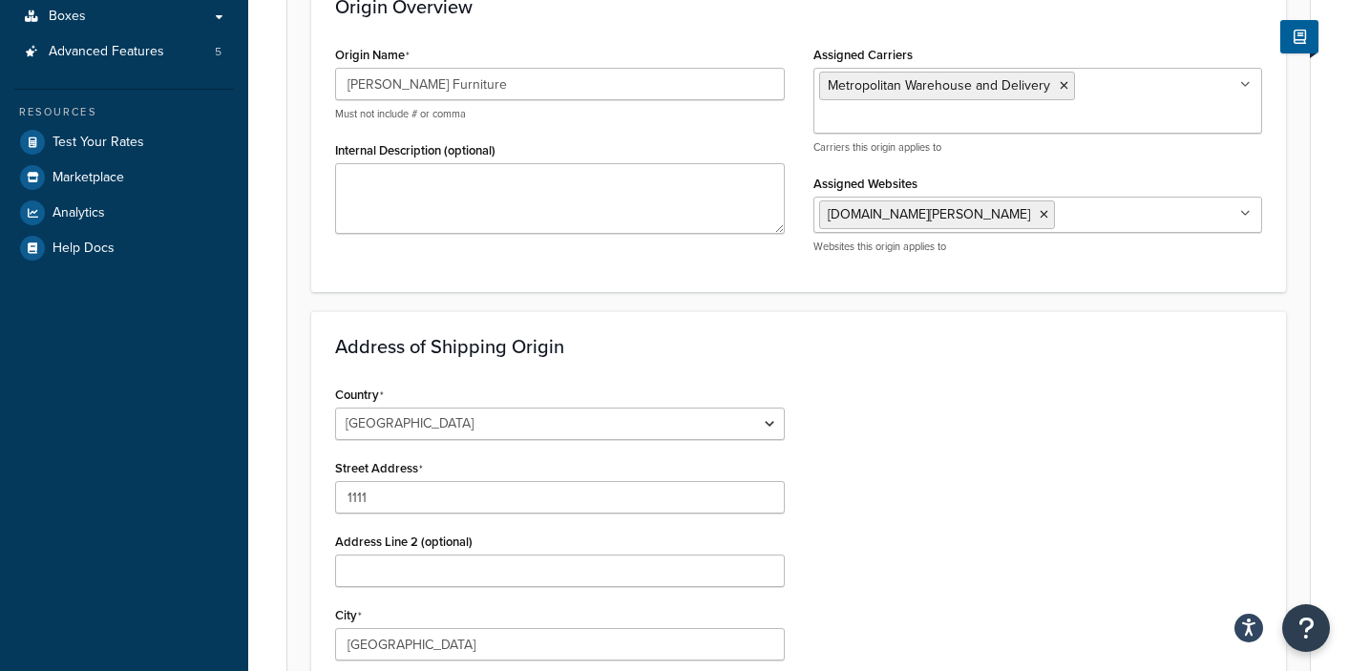
scroll to position [473, 0]
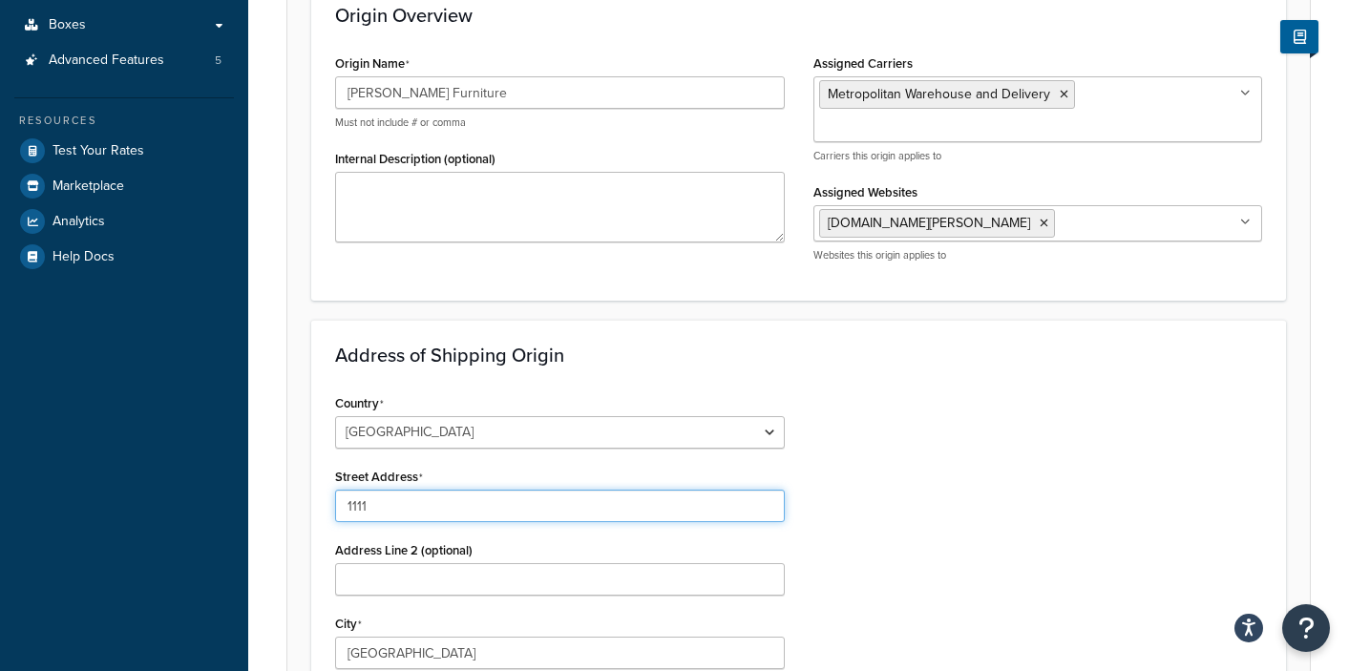
click at [389, 490] on input "1111" at bounding box center [560, 506] width 450 height 32
type input "1"
type input "[STREET_ADDRESS][PERSON_NAME]"
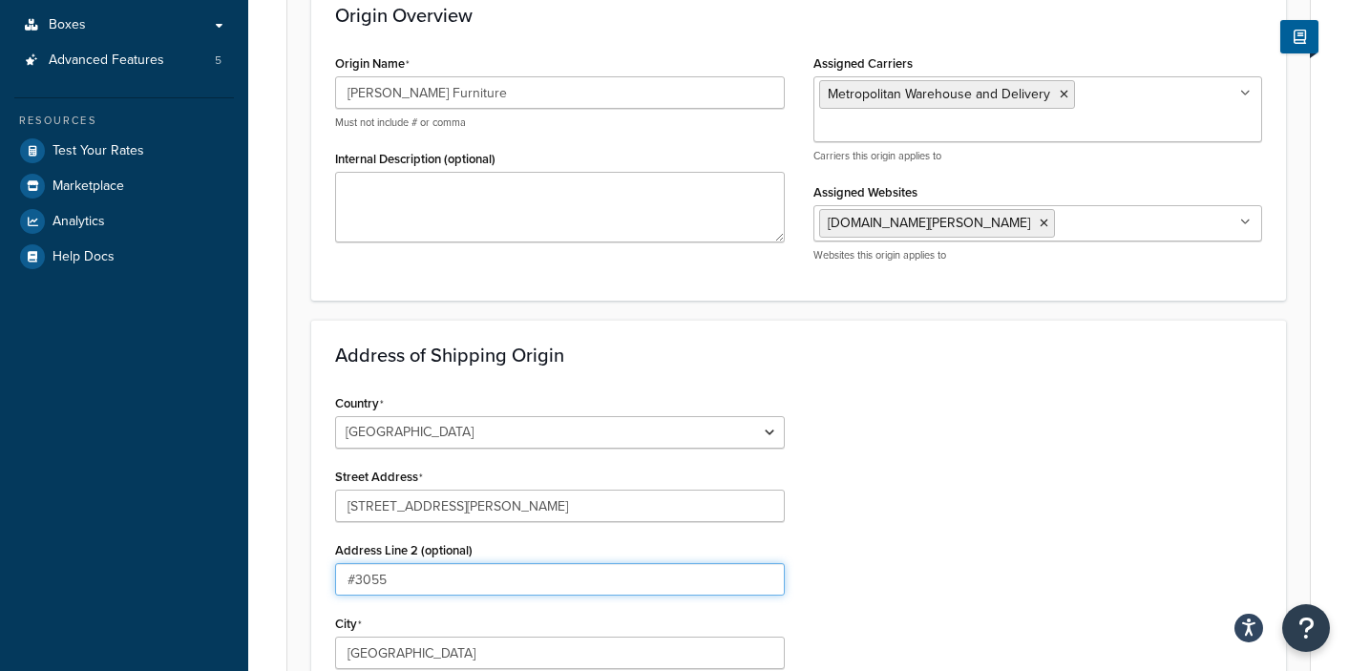
type input "#3055"
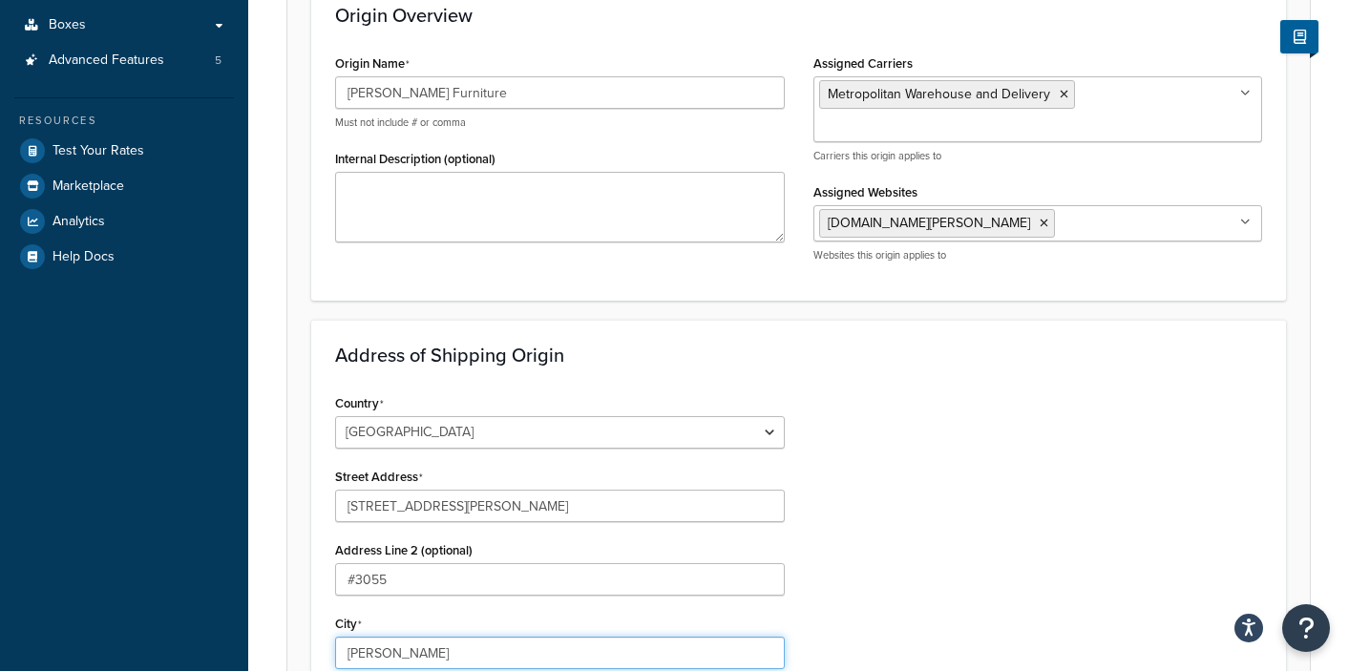
type input "[PERSON_NAME]"
select select "46"
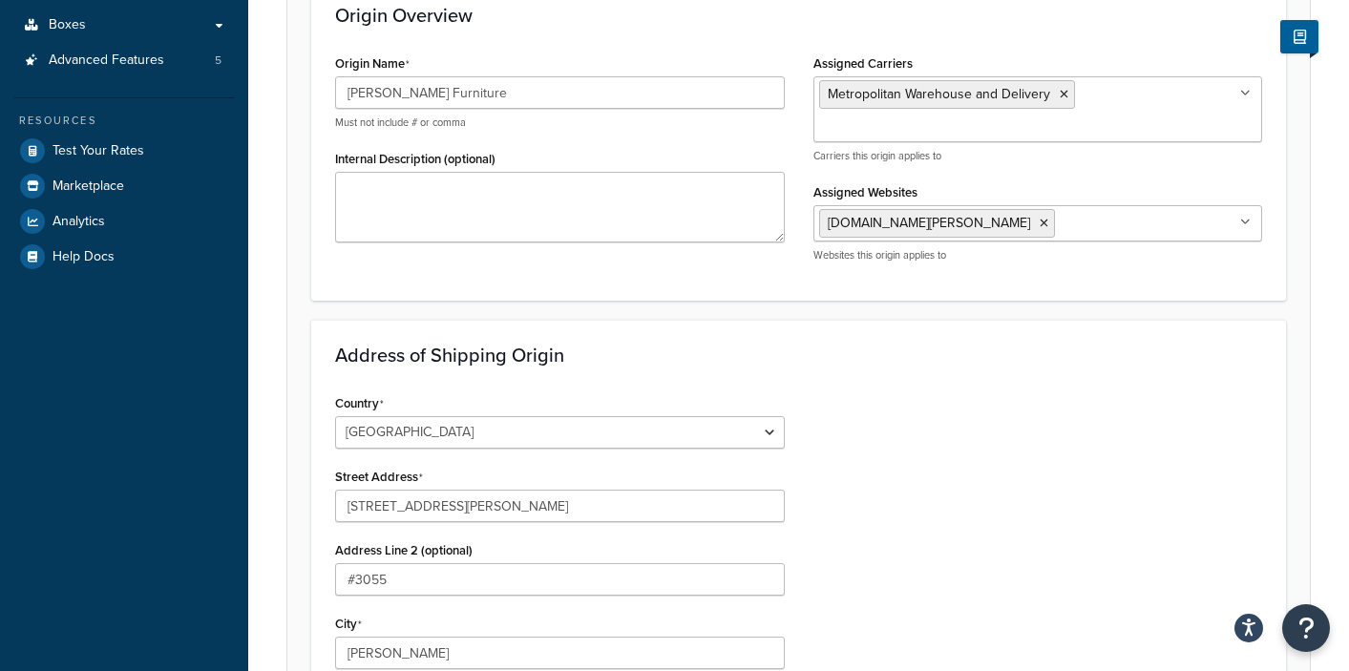
type input "24087"
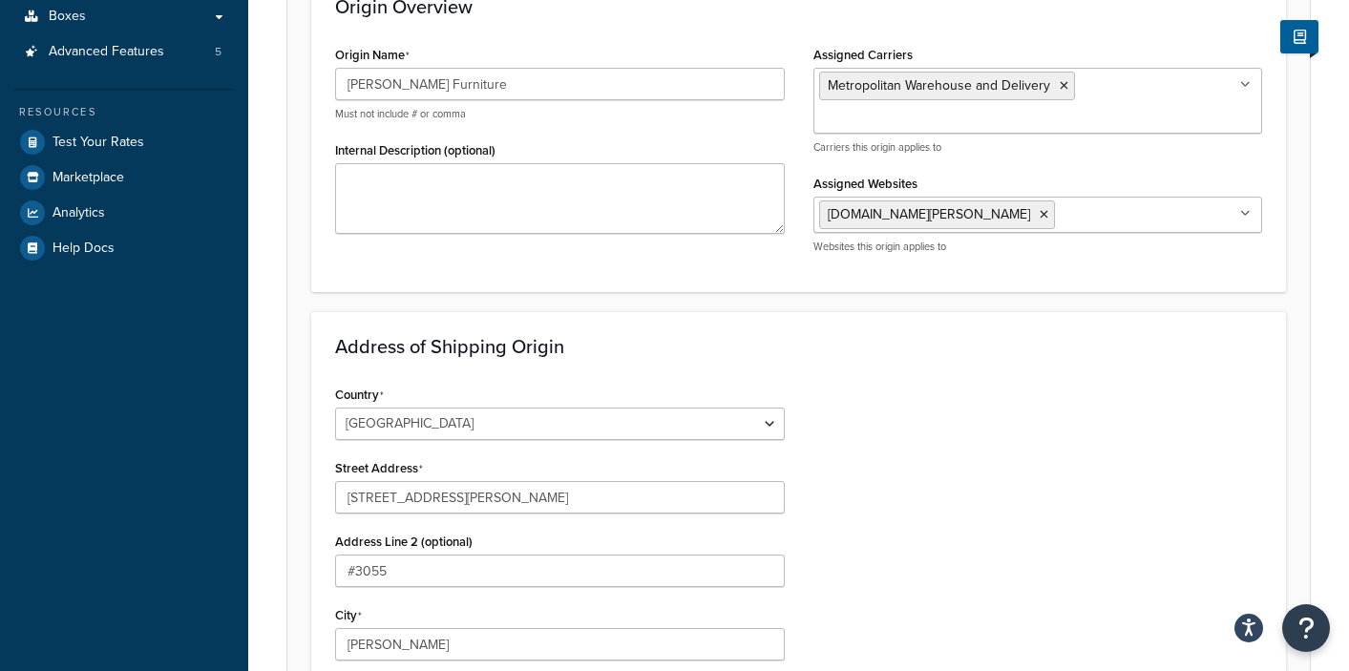
scroll to position [846, 0]
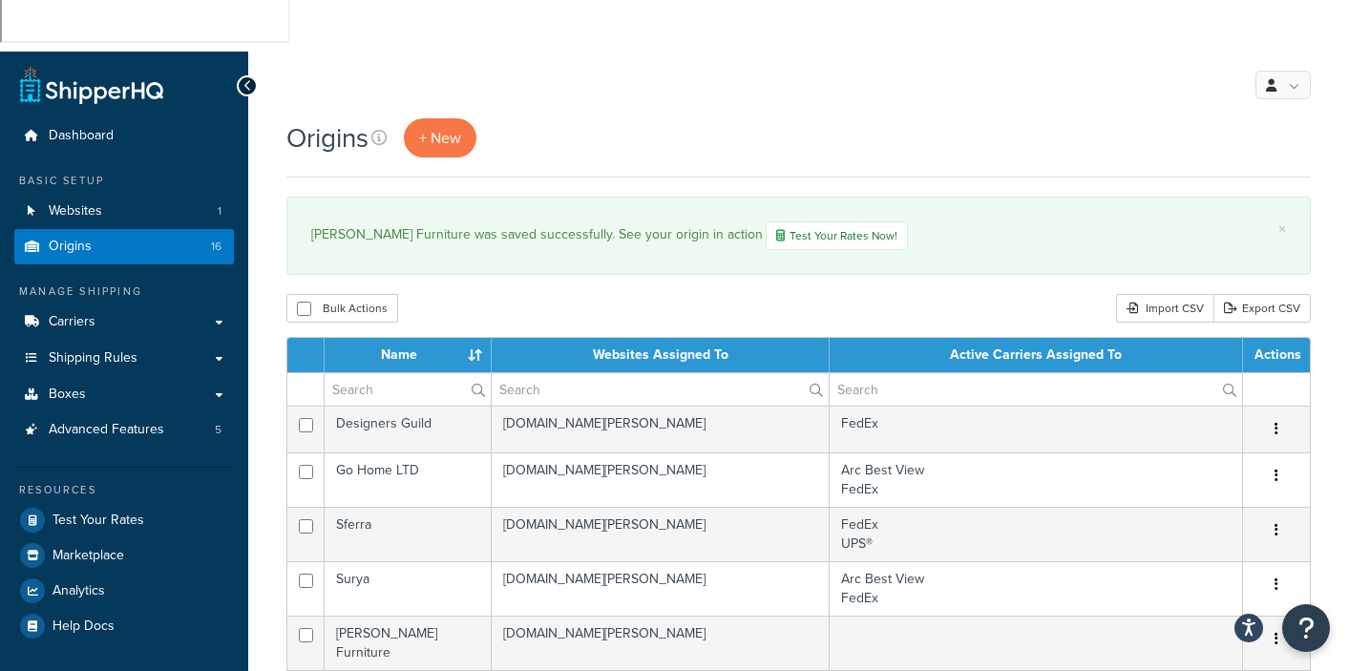
scroll to position [135, 0]
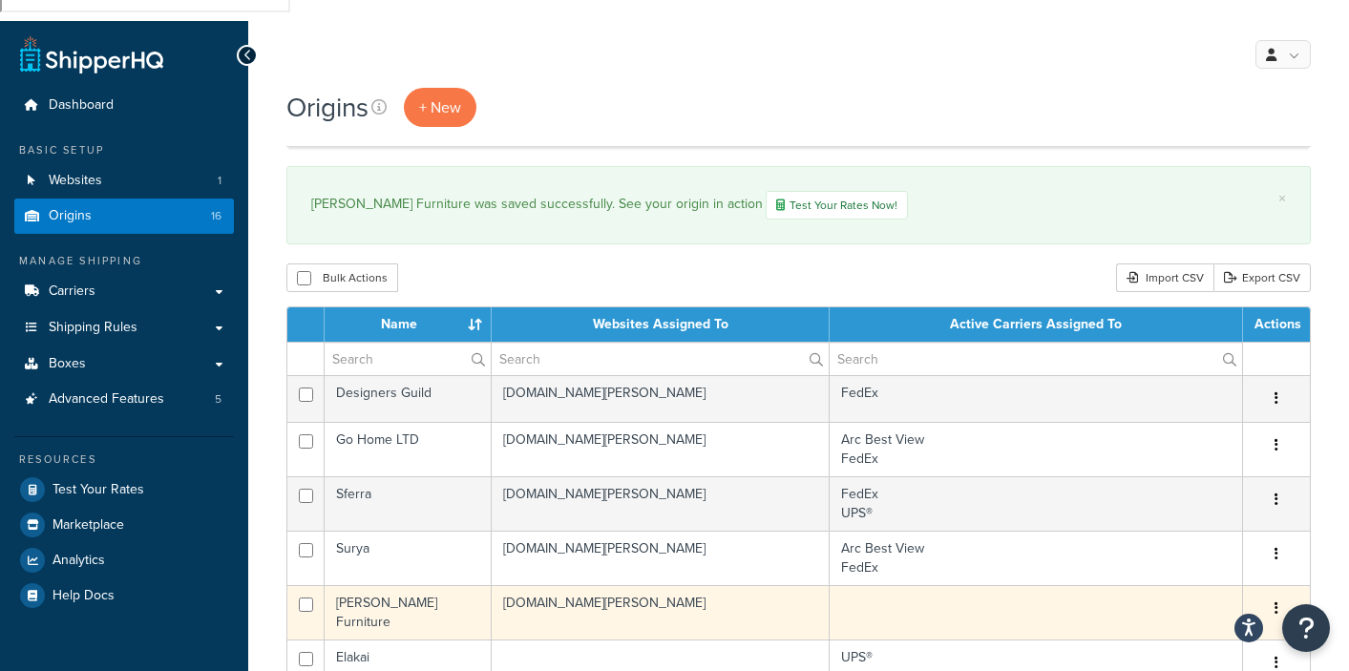
click at [872, 585] on td at bounding box center [1036, 612] width 413 height 54
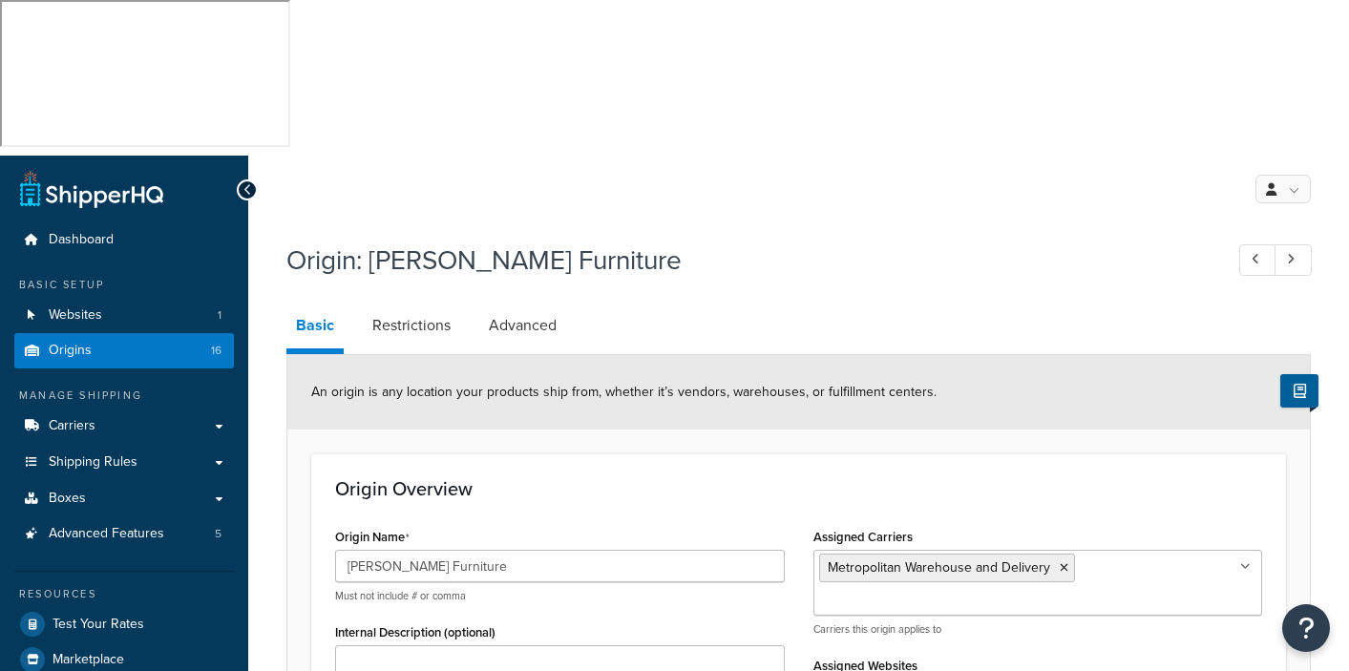
select select "46"
click at [846, 232] on div "Origin: Rowe Furniture" at bounding box center [798, 262] width 1024 height 61
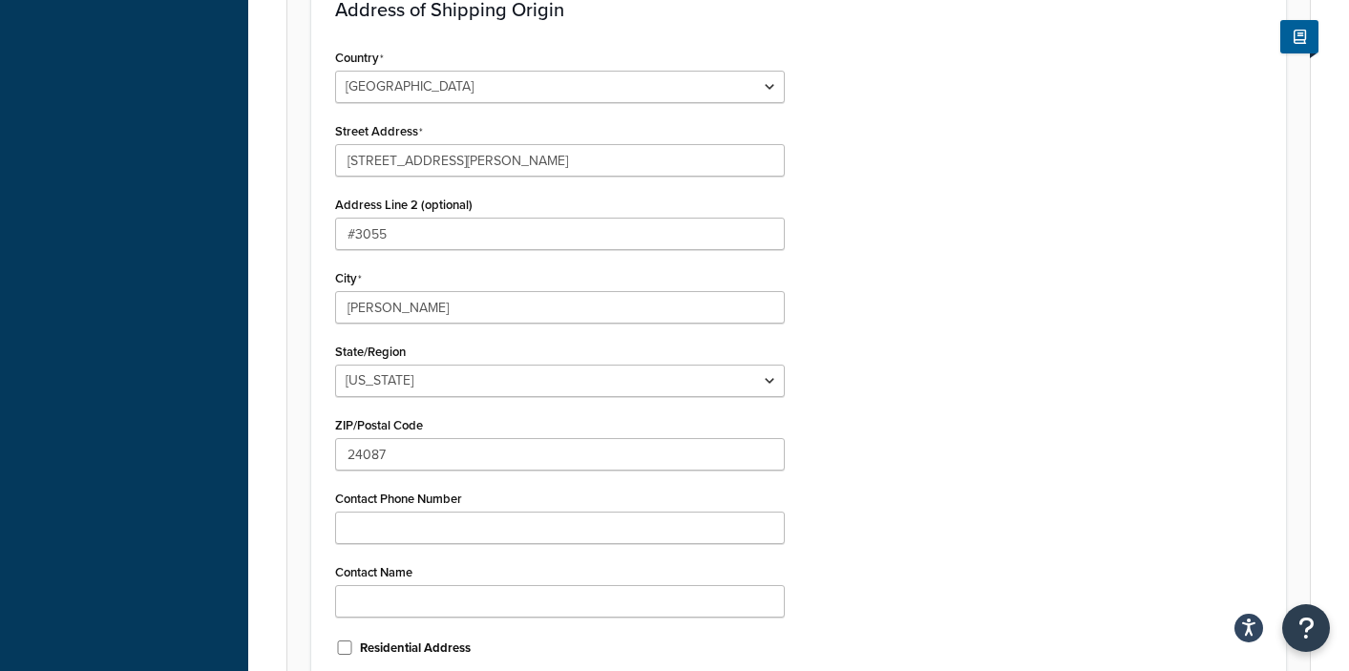
scroll to position [846, 0]
